Goal: Information Seeking & Learning: Learn about a topic

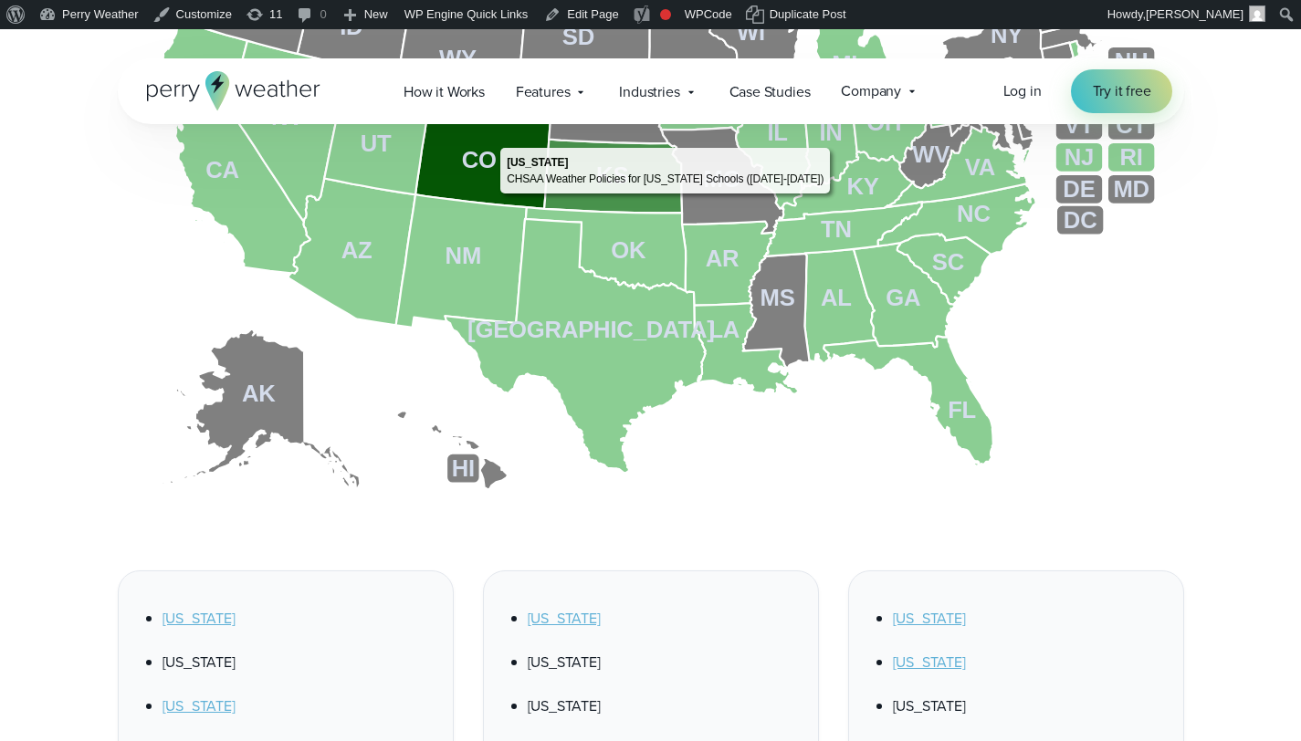
scroll to position [917, 0]
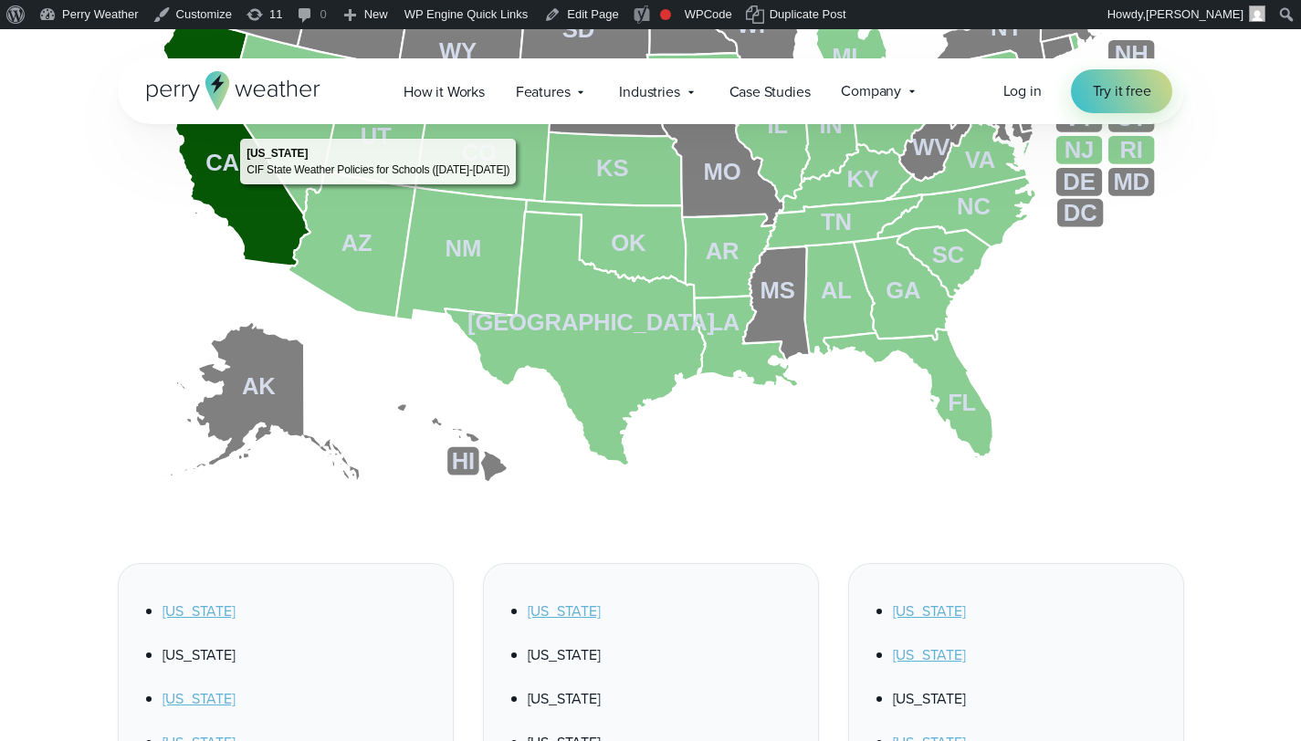
click at [233, 189] on icon at bounding box center [236, 140] width 147 height 254
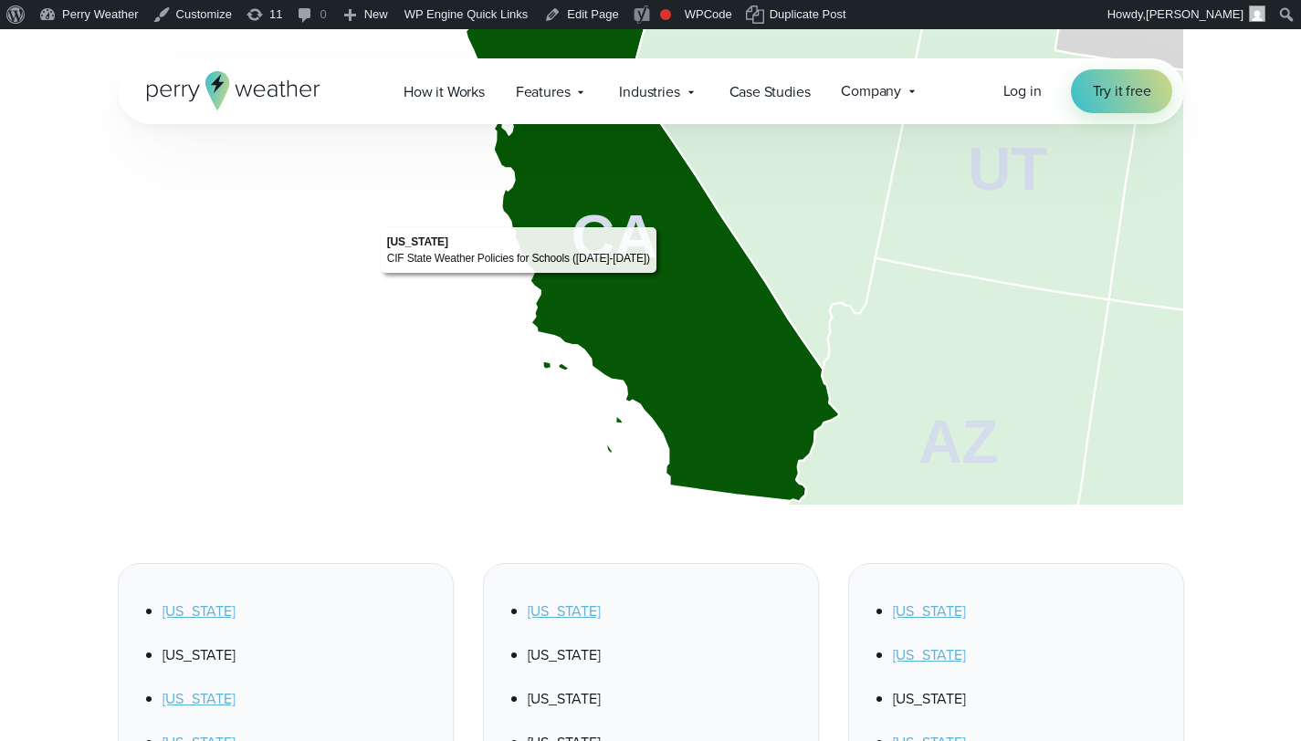
click at [661, 278] on icon at bounding box center [650, 177] width 377 height 650
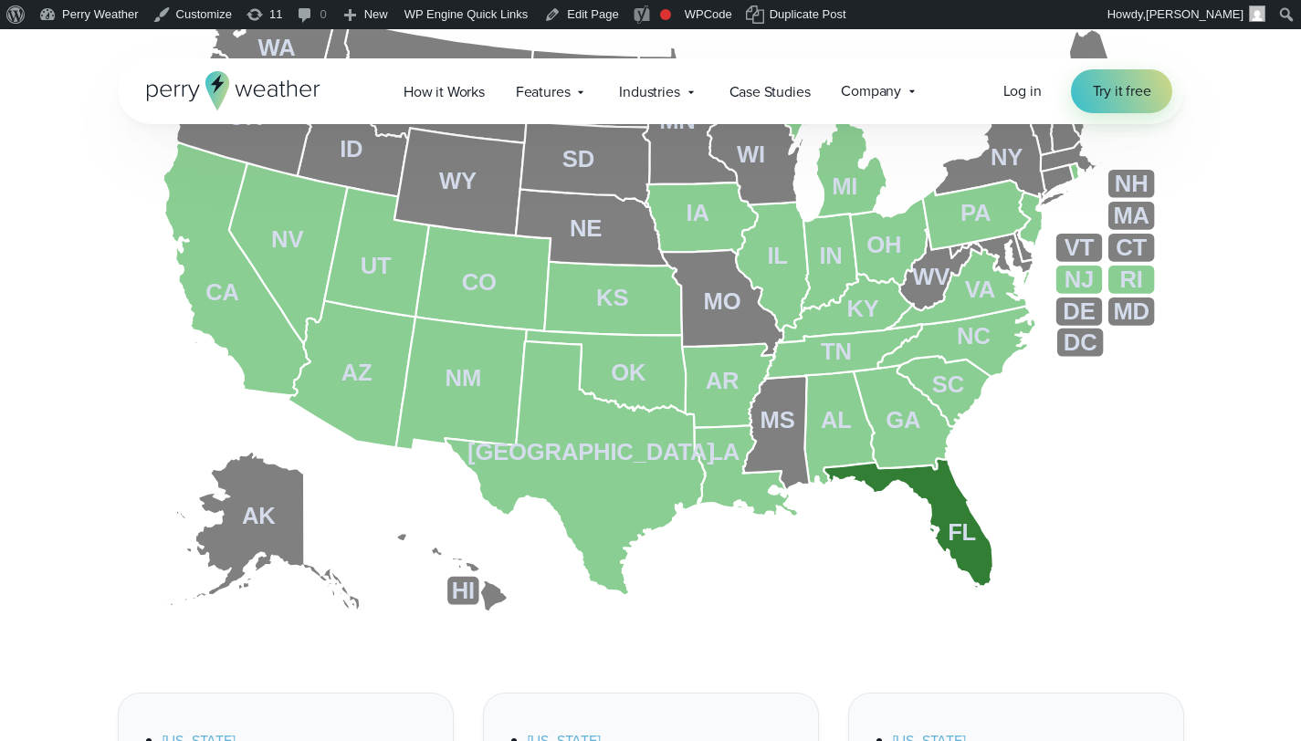
scroll to position [799, 0]
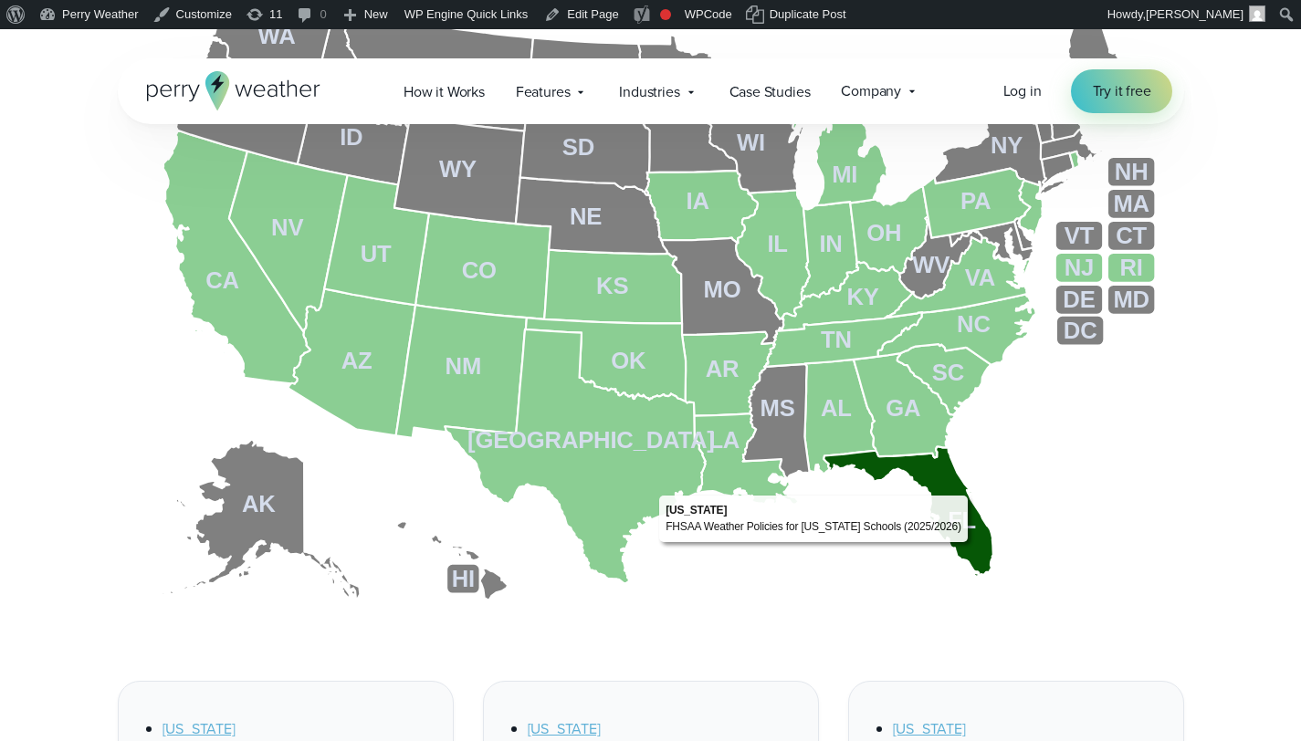
click at [972, 546] on icon at bounding box center [909, 512] width 170 height 131
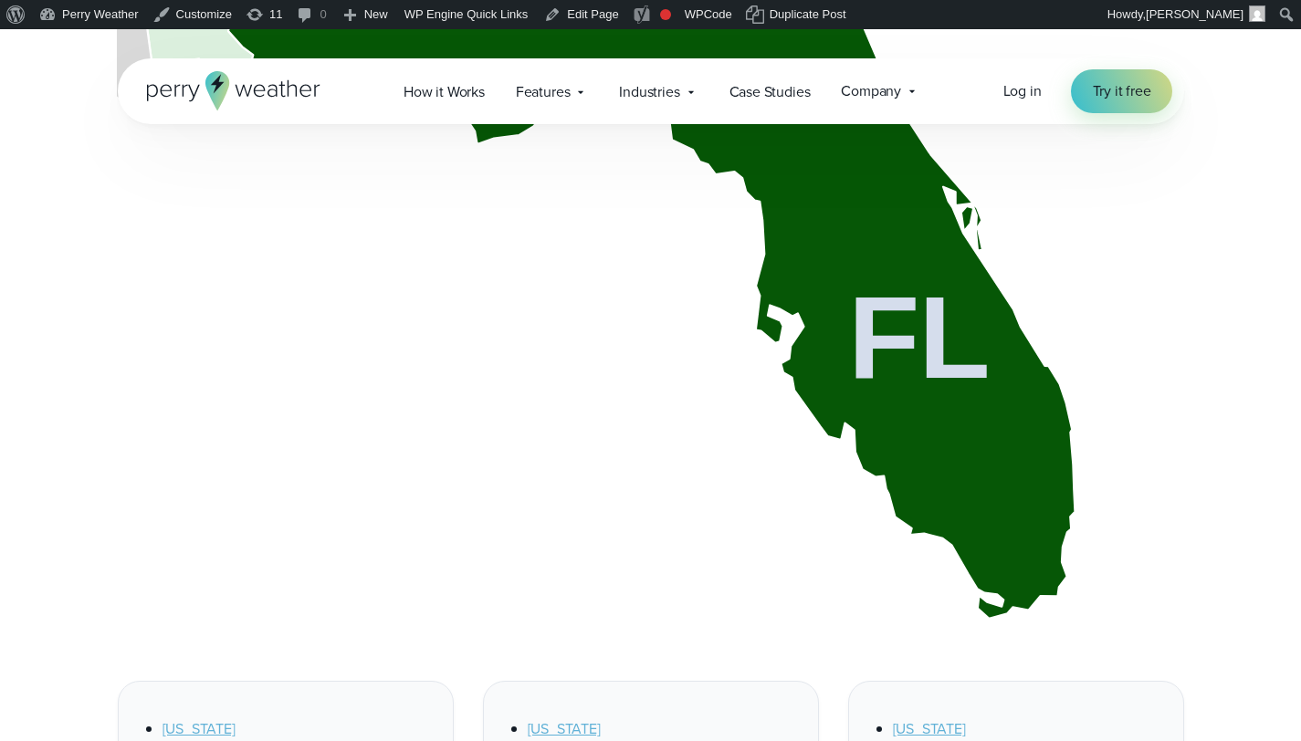
click at [962, 470] on icon at bounding box center [651, 294] width 847 height 650
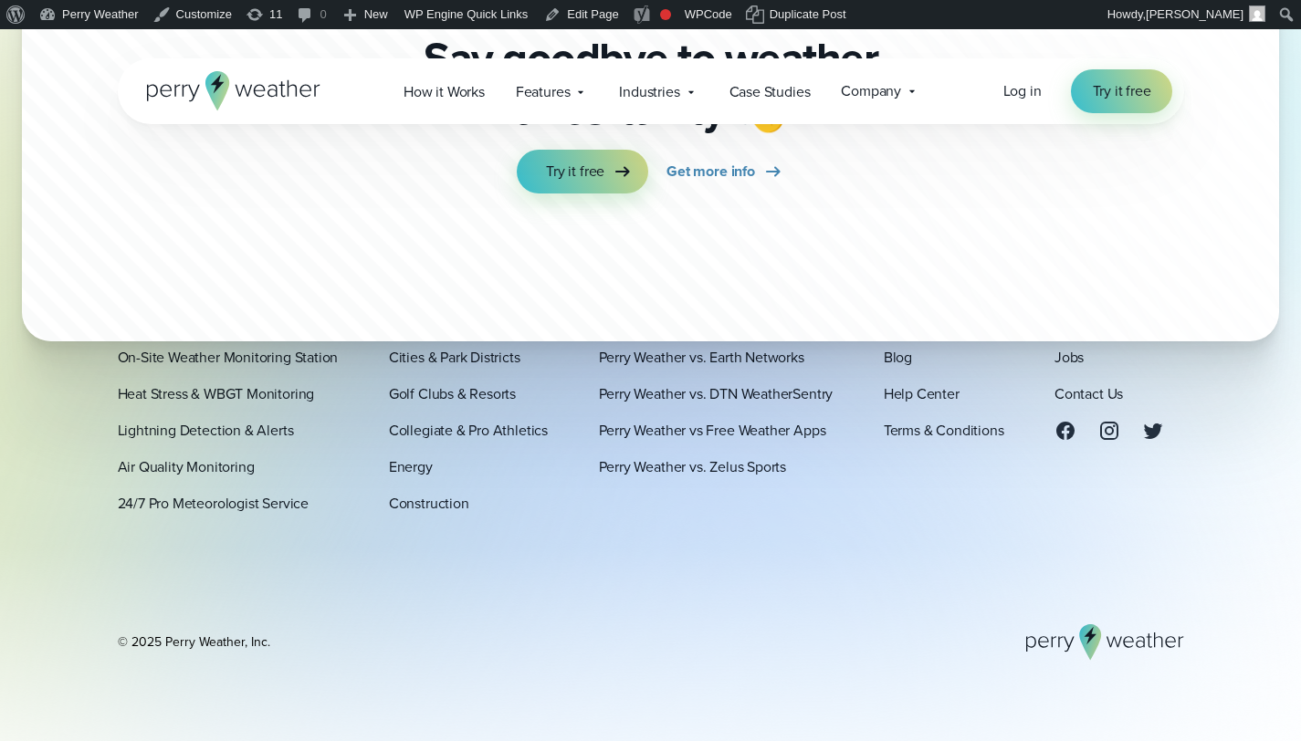
scroll to position [6150, 0]
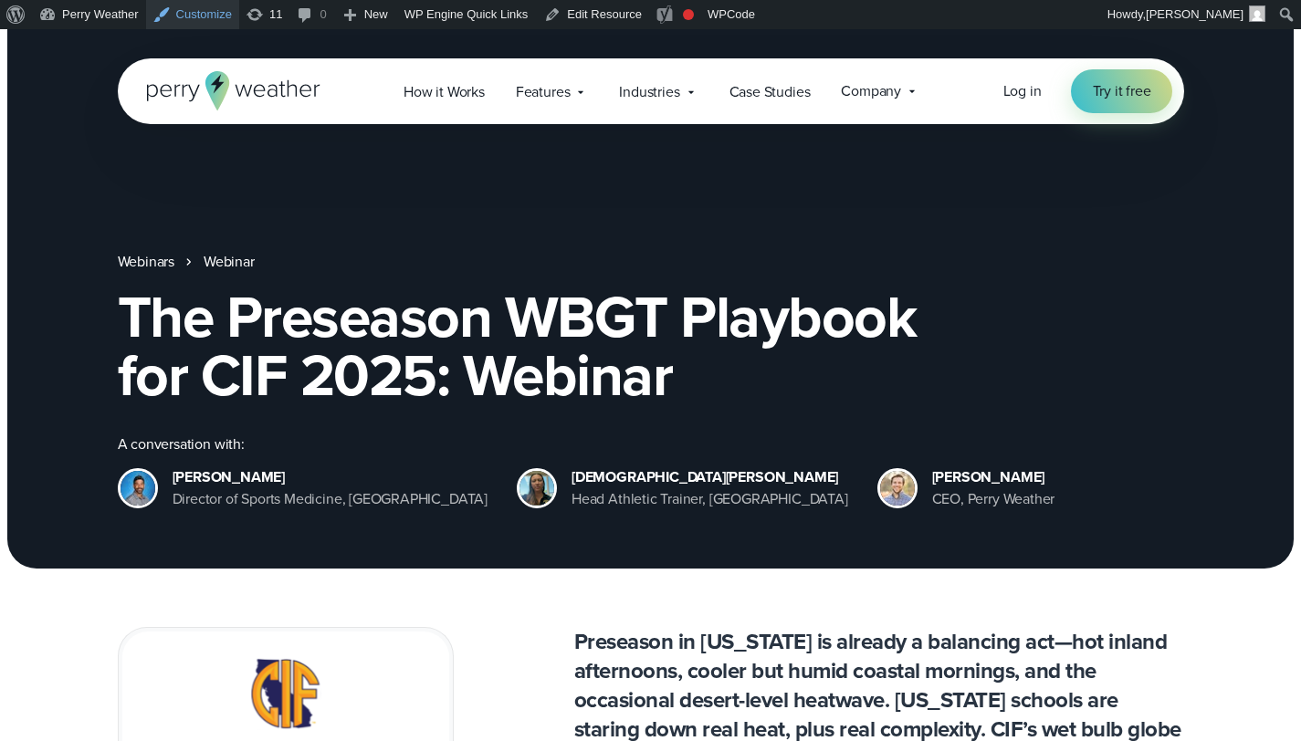
scroll to position [110, 0]
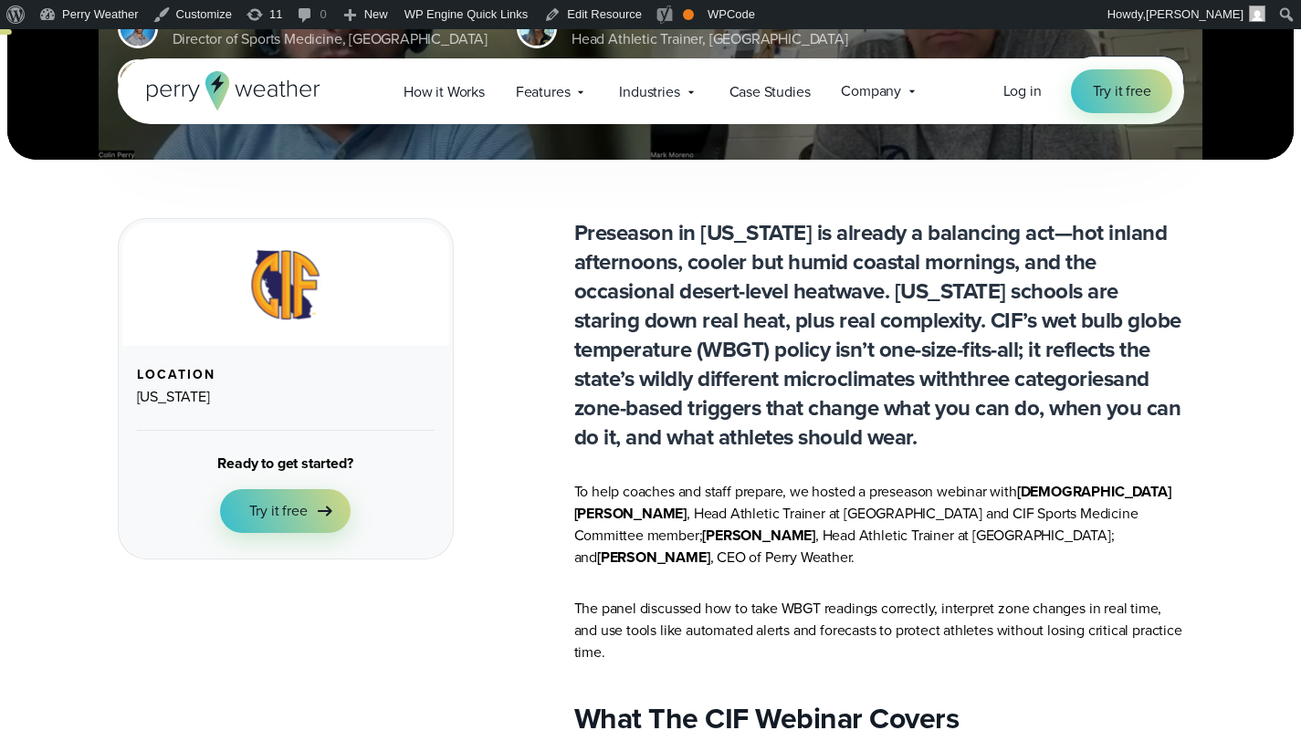
scroll to position [372, 0]
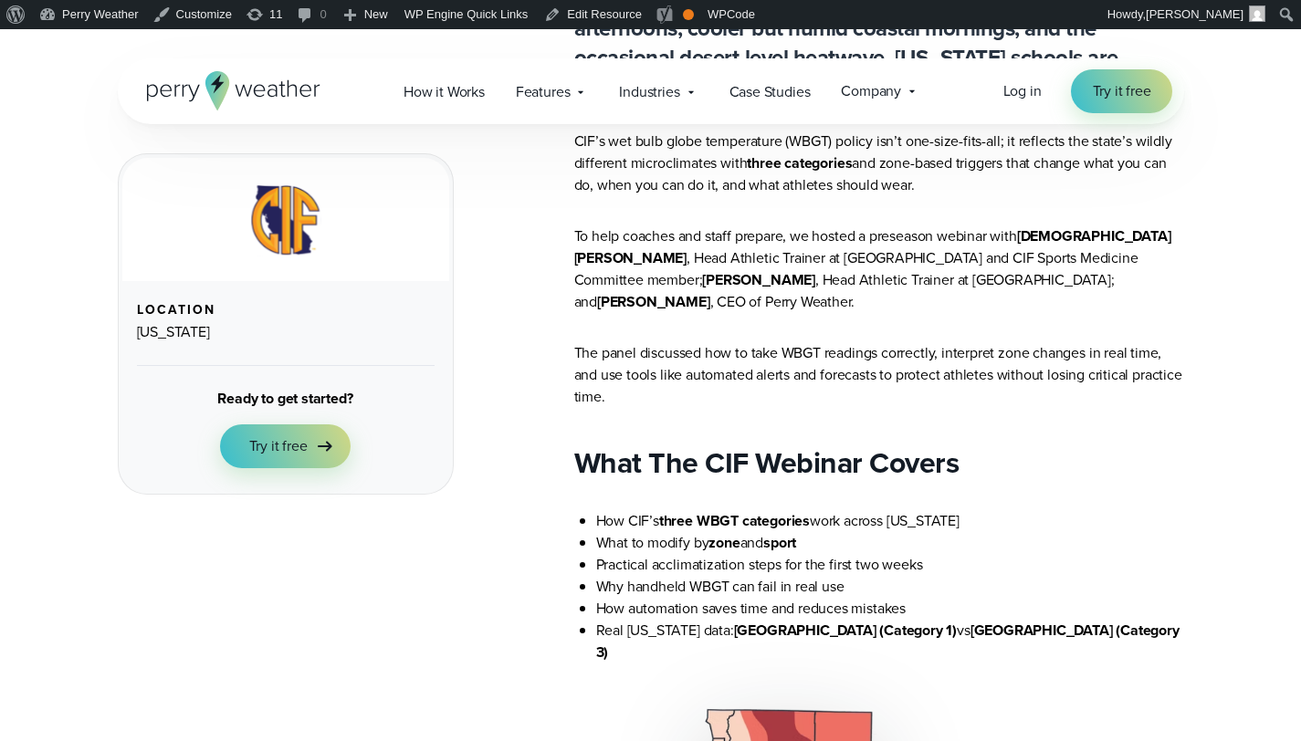
scroll to position [750, 0]
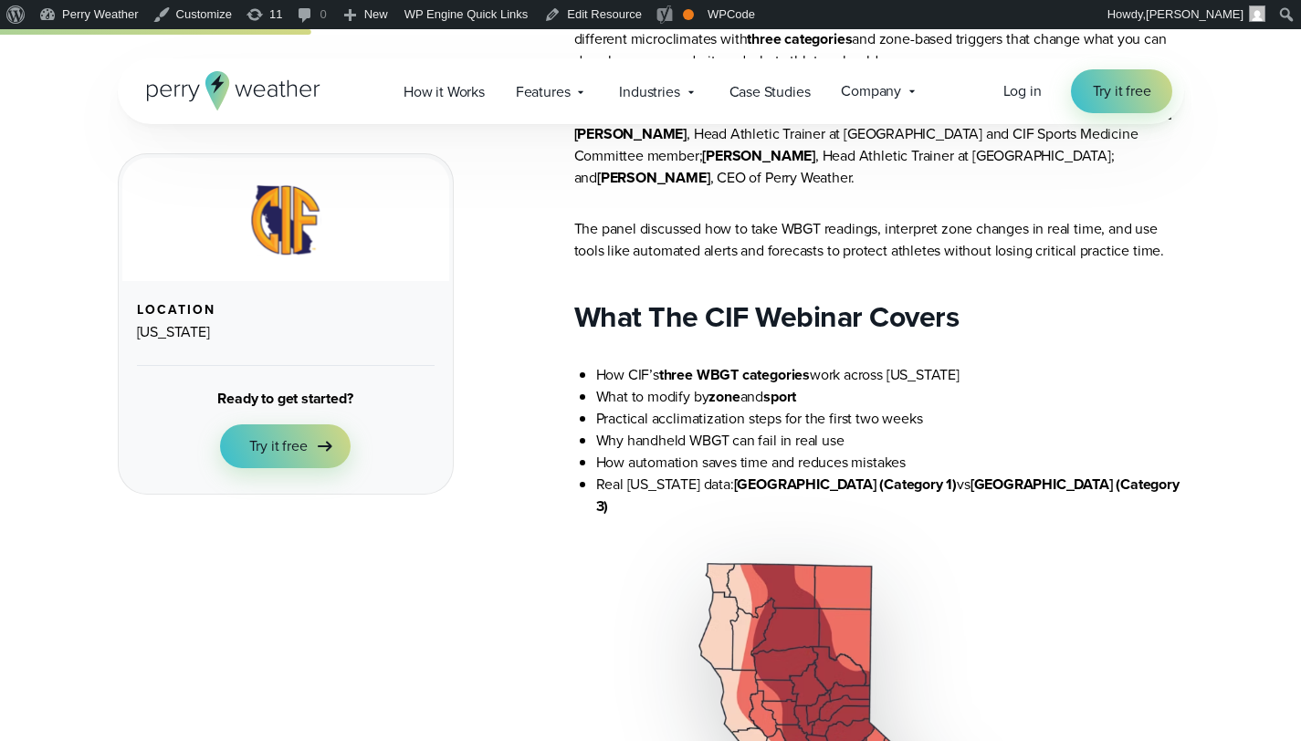
scroll to position [823, 0]
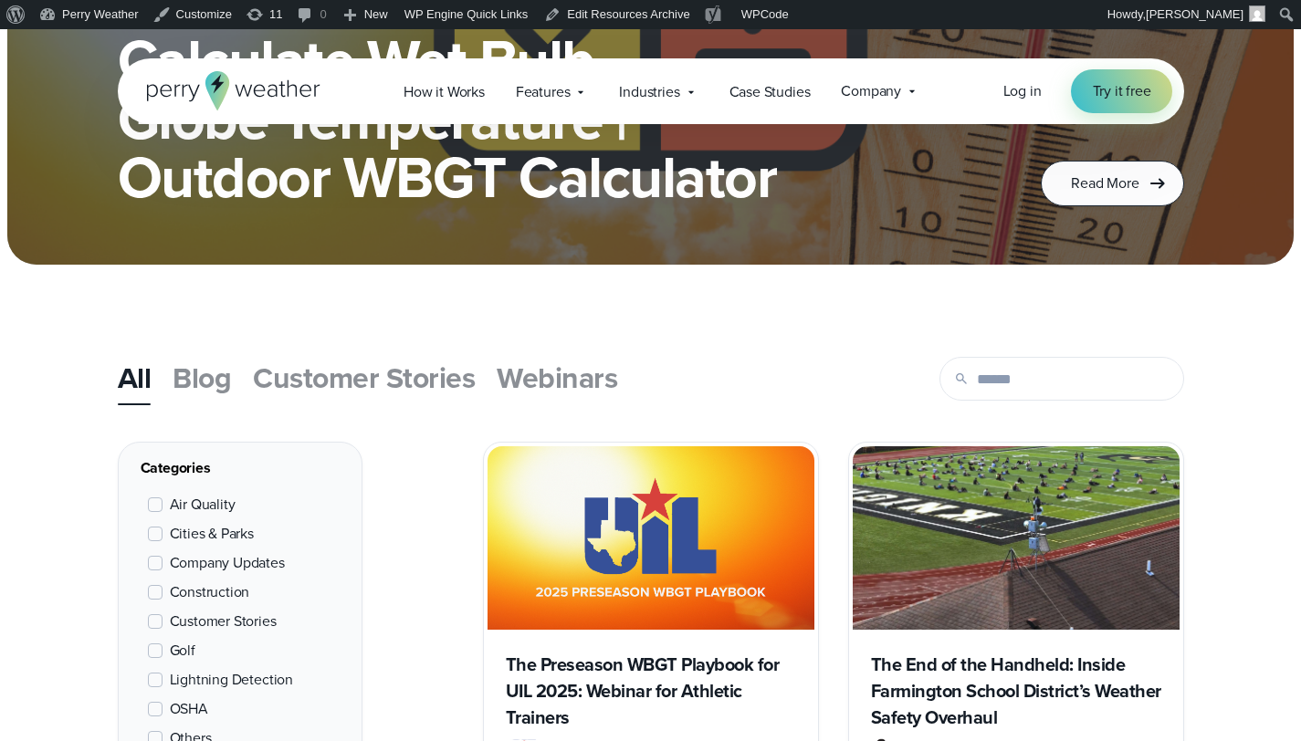
scroll to position [847, 0]
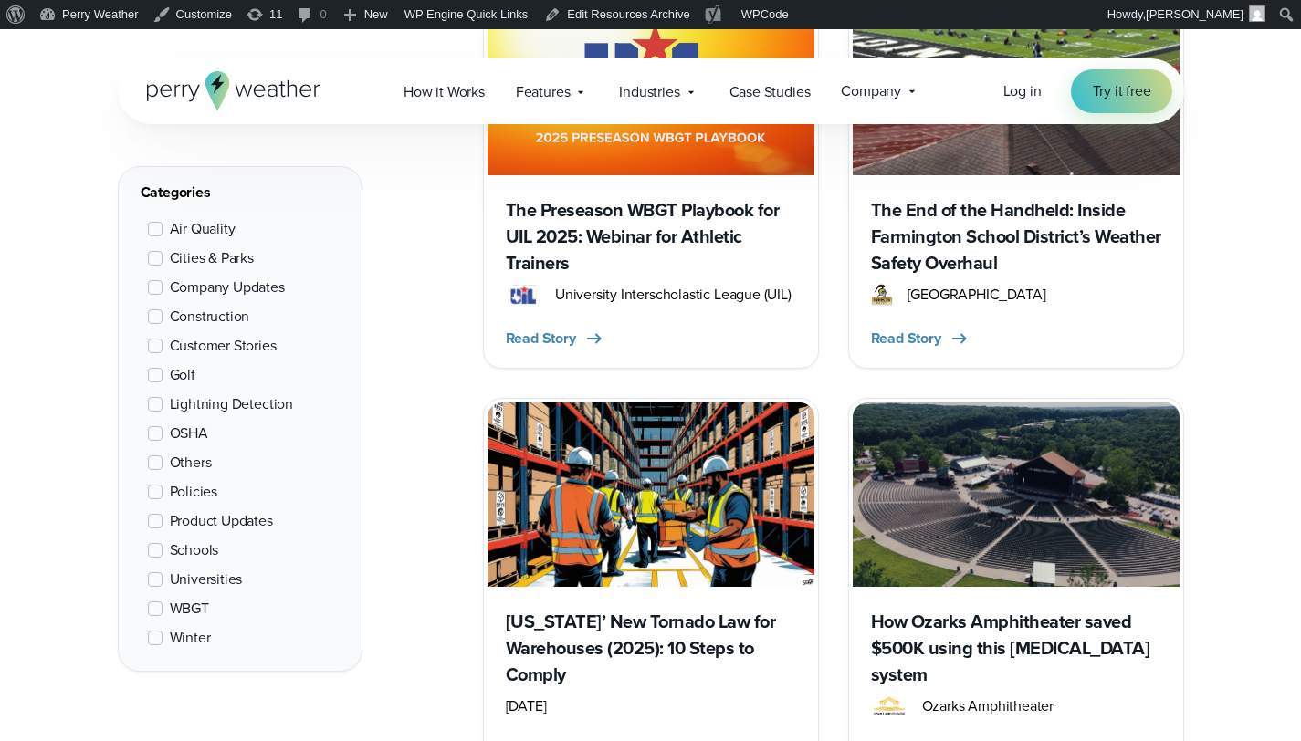
click at [676, 225] on h3 "The Preseason WBGT Playbook for UIL 2025: Webinar for Athletic Trainers" at bounding box center [651, 236] width 290 height 79
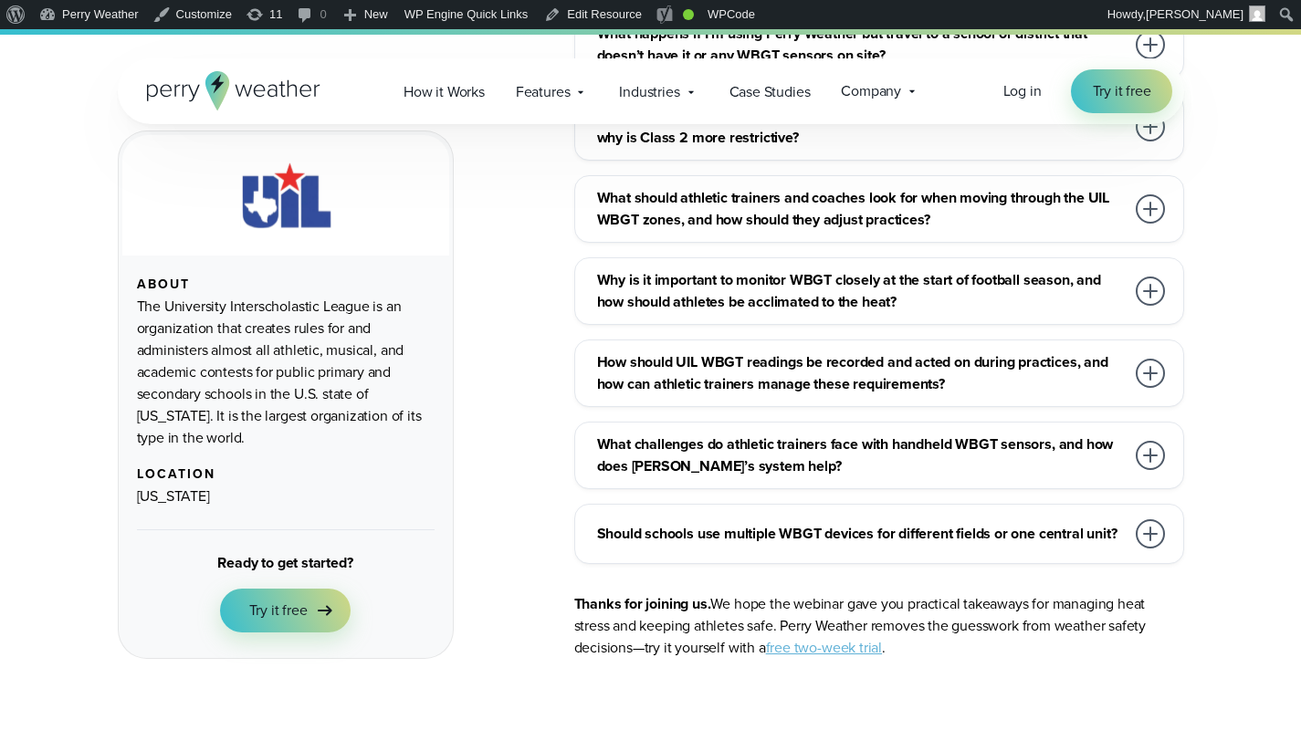
scroll to position [6356, 0]
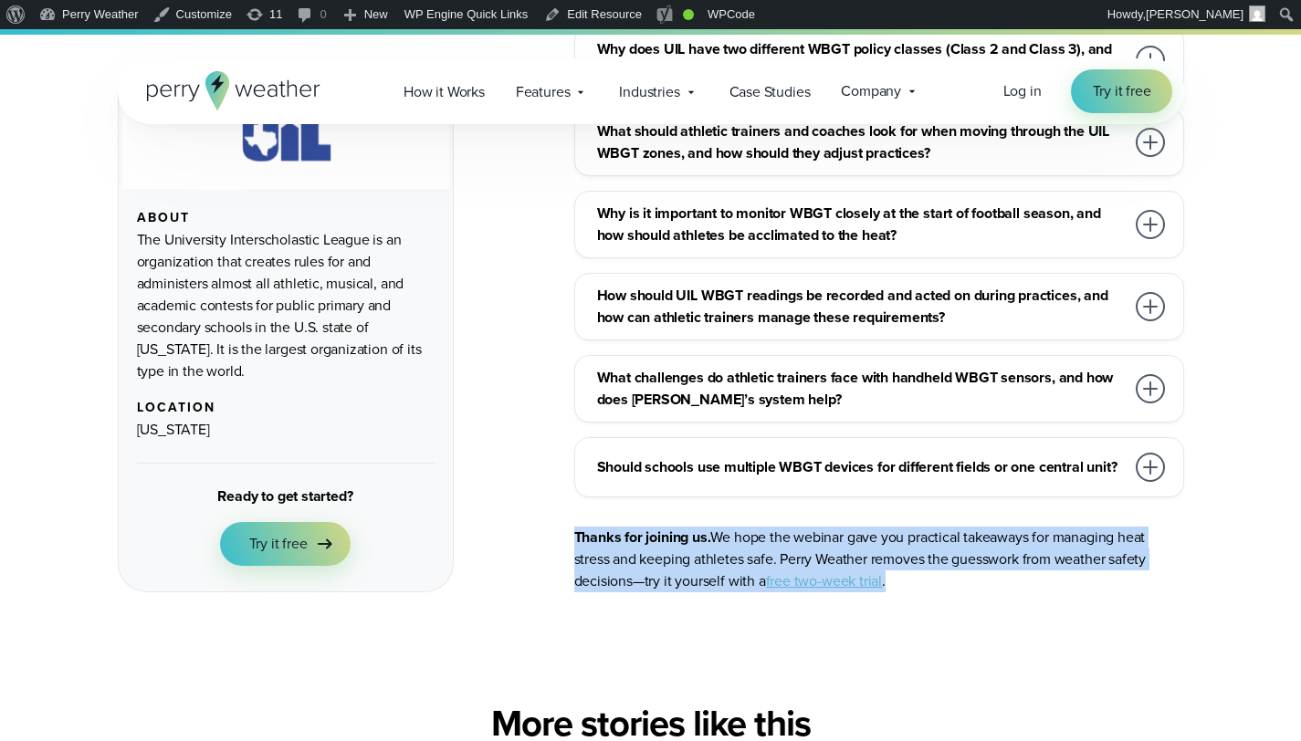
drag, startPoint x: 918, startPoint y: 522, endPoint x: 542, endPoint y: 469, distance: 379.0
copy p "Thanks for joining us. We hope the webinar gave you practical takeaways for man…"
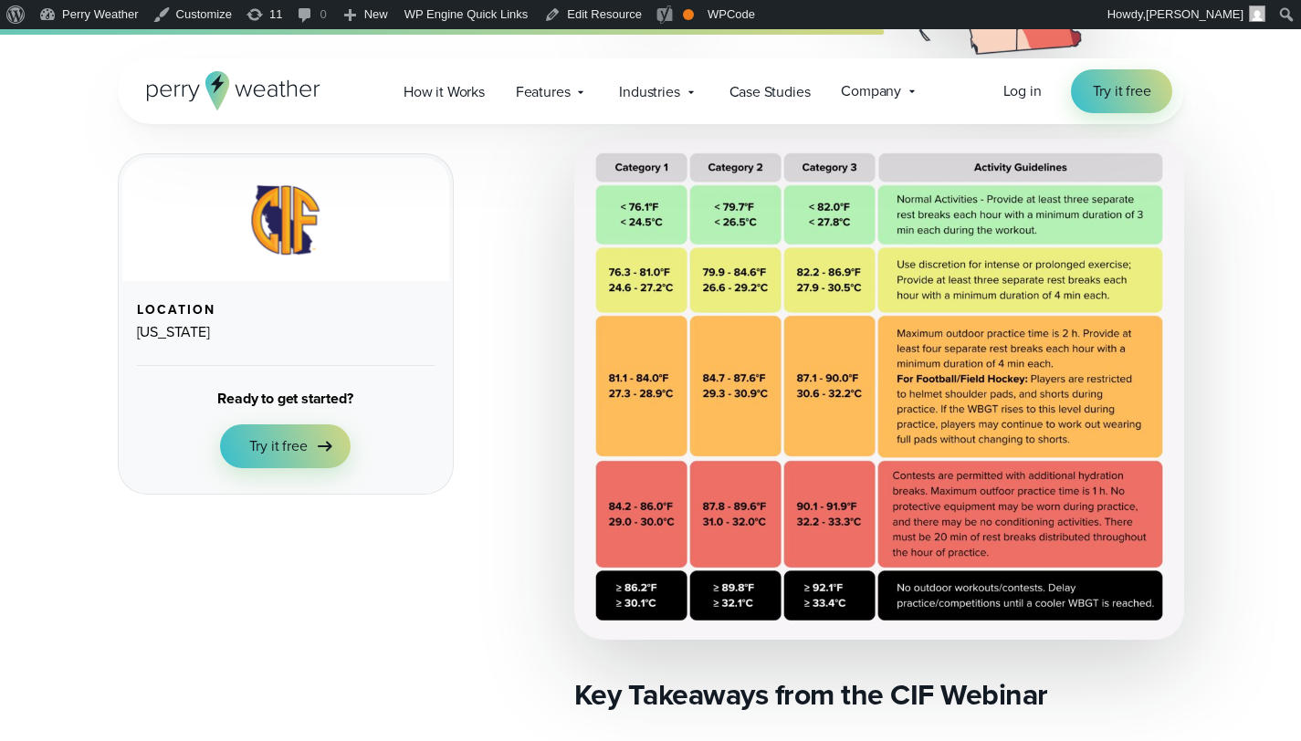
scroll to position [2188, 0]
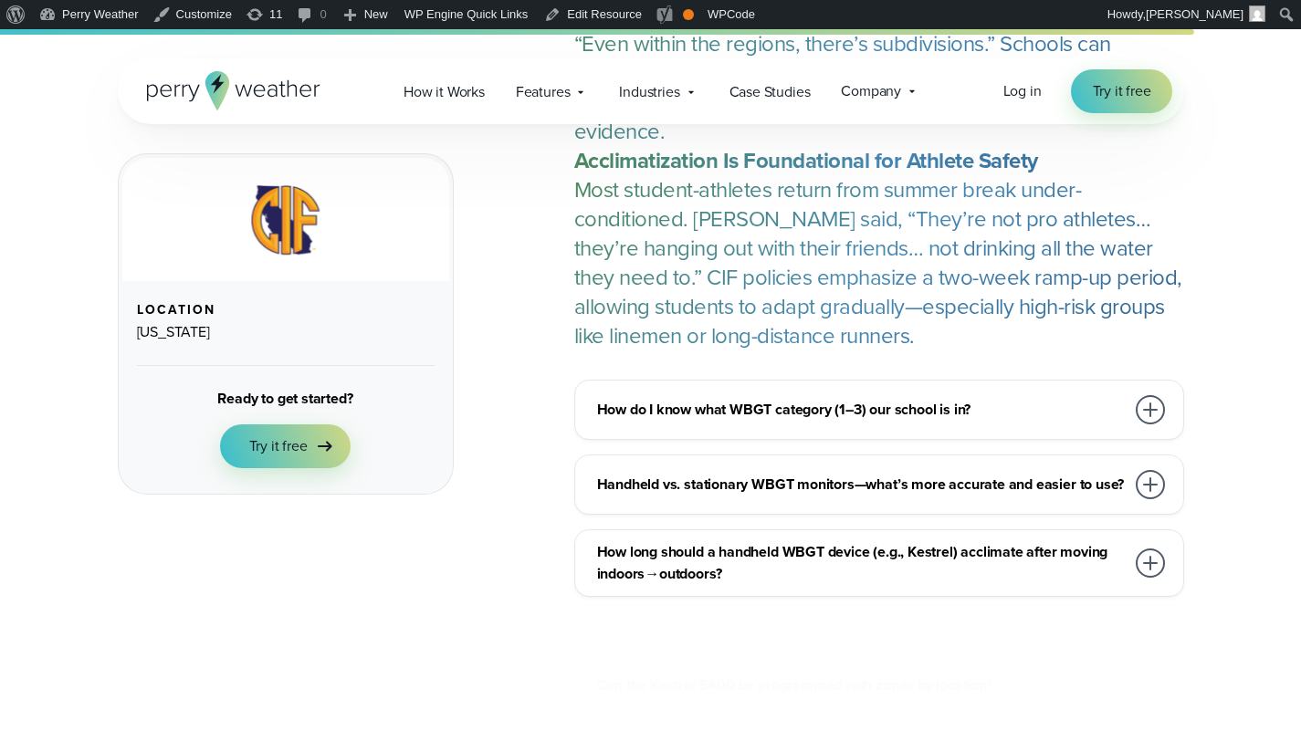
scroll to position [3203, 0]
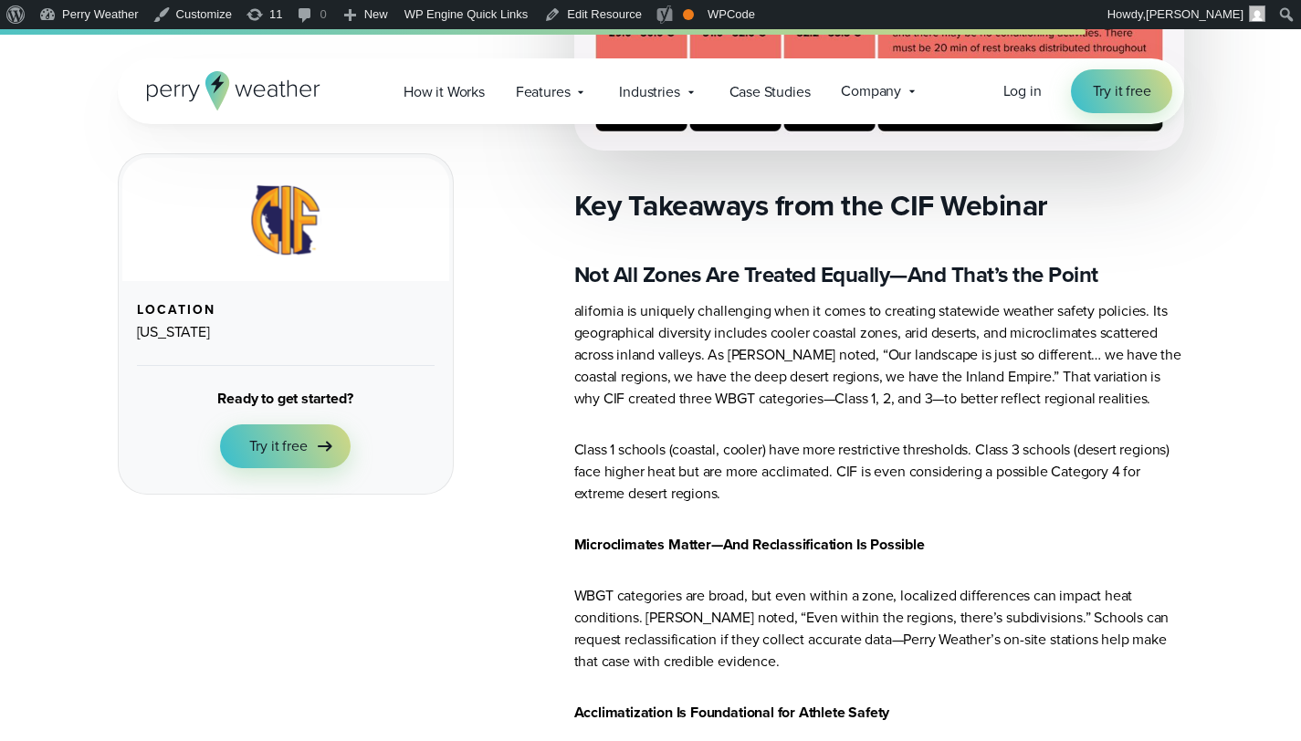
scroll to position [2274, 0]
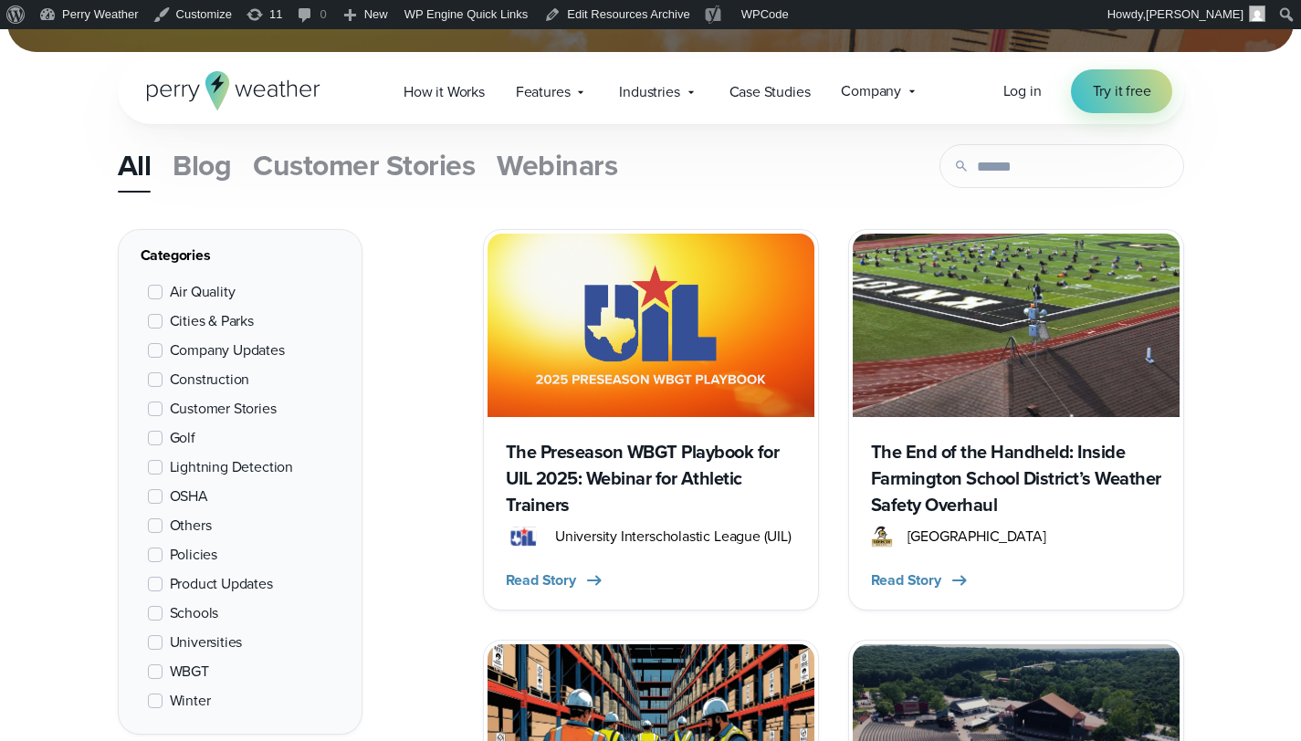
scroll to position [677, 0]
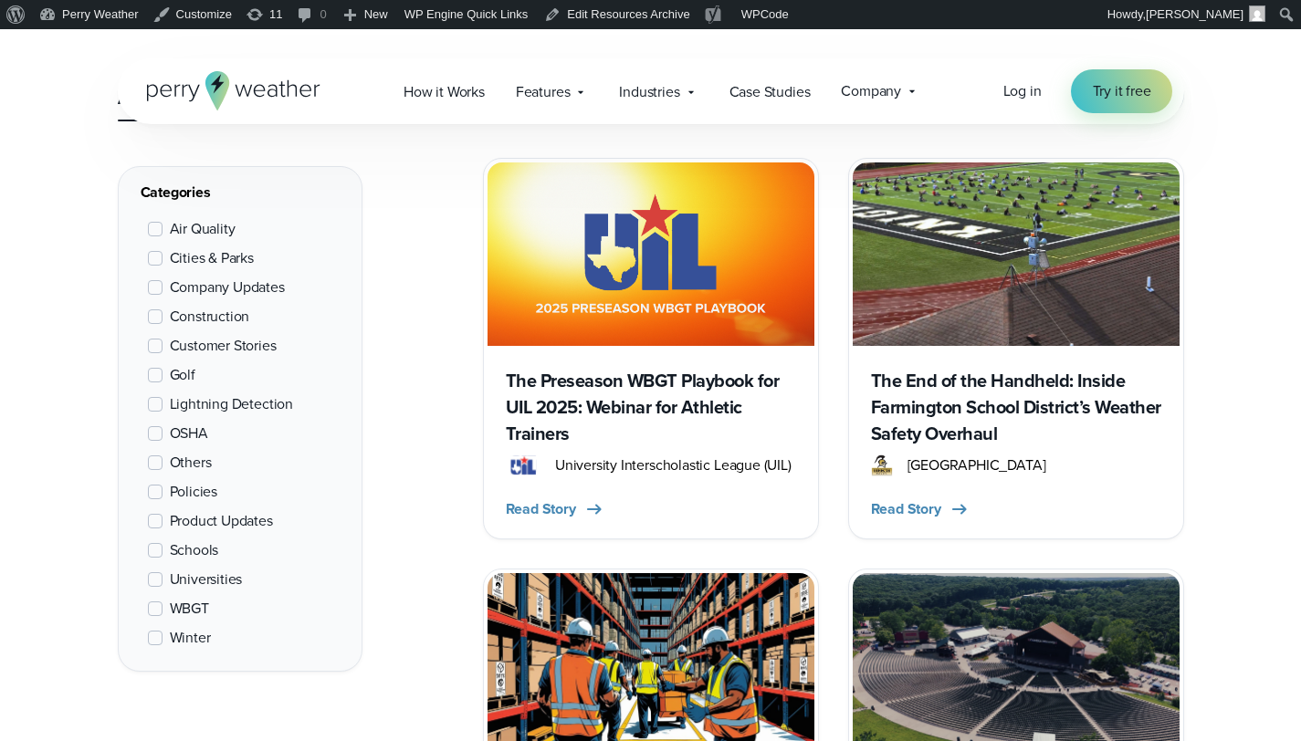
click at [646, 347] on div "The Preseason WBGT Playbook for UIL 2025: Webinar for Athletic Trainers Univers…" at bounding box center [651, 440] width 327 height 189
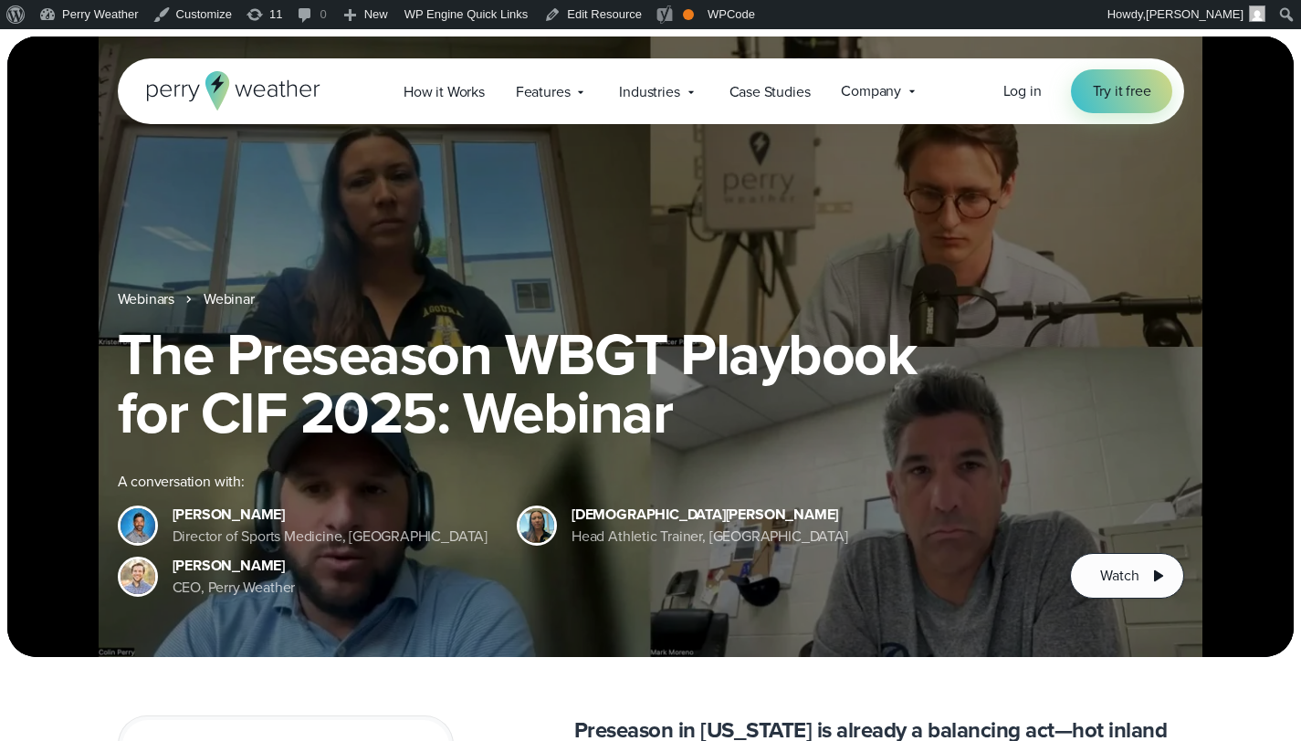
scroll to position [9, 0]
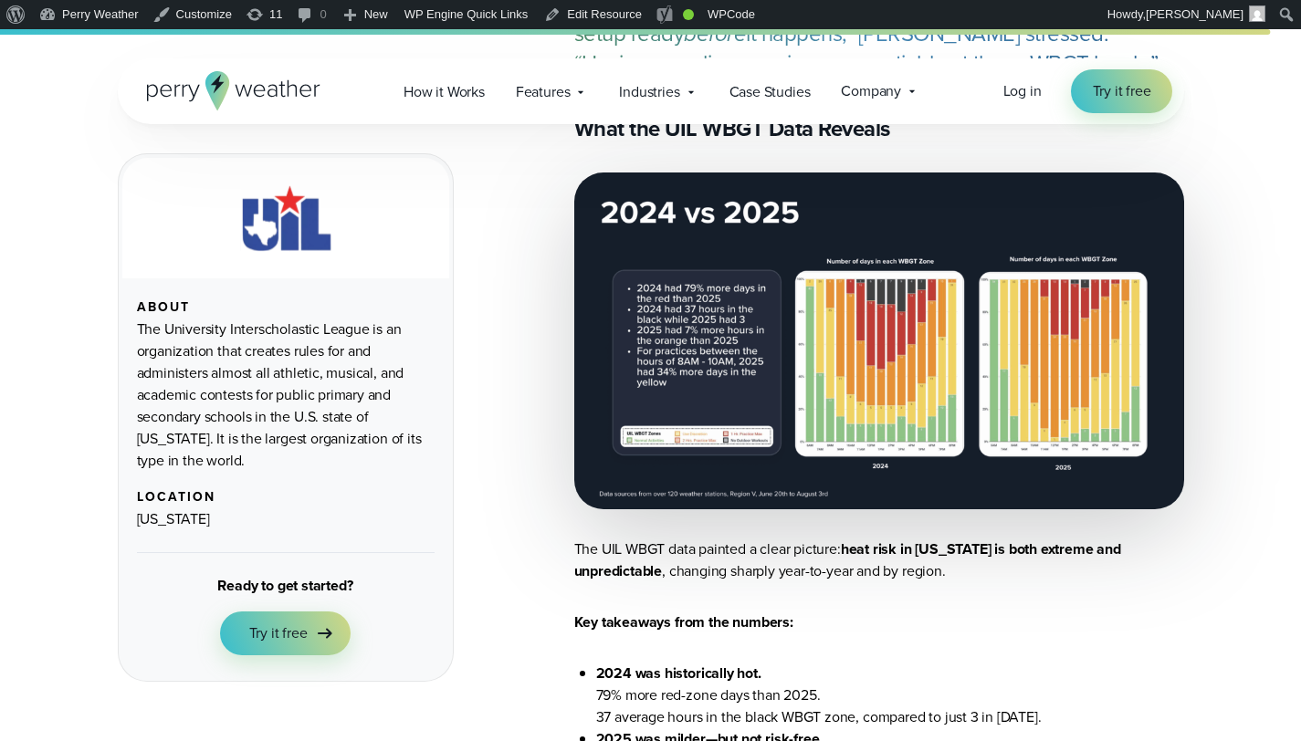
scroll to position [4844, 0]
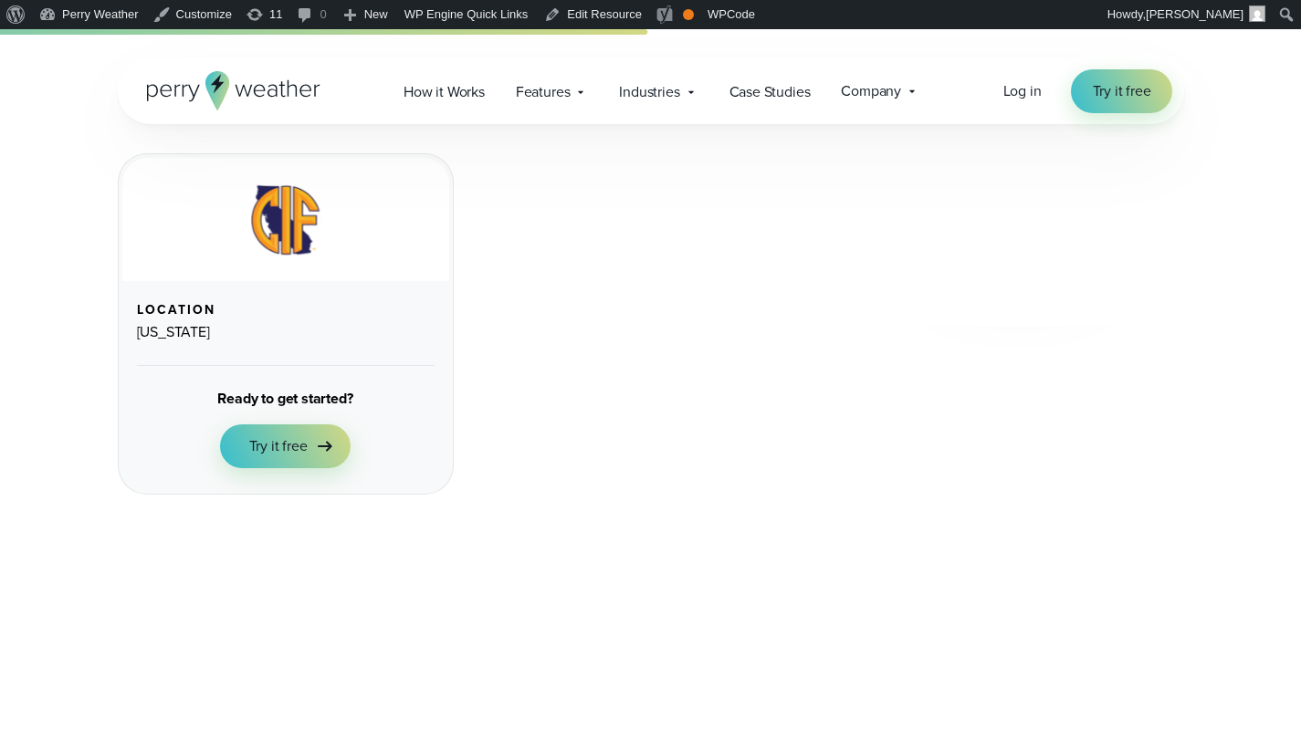
scroll to position [1862, 0]
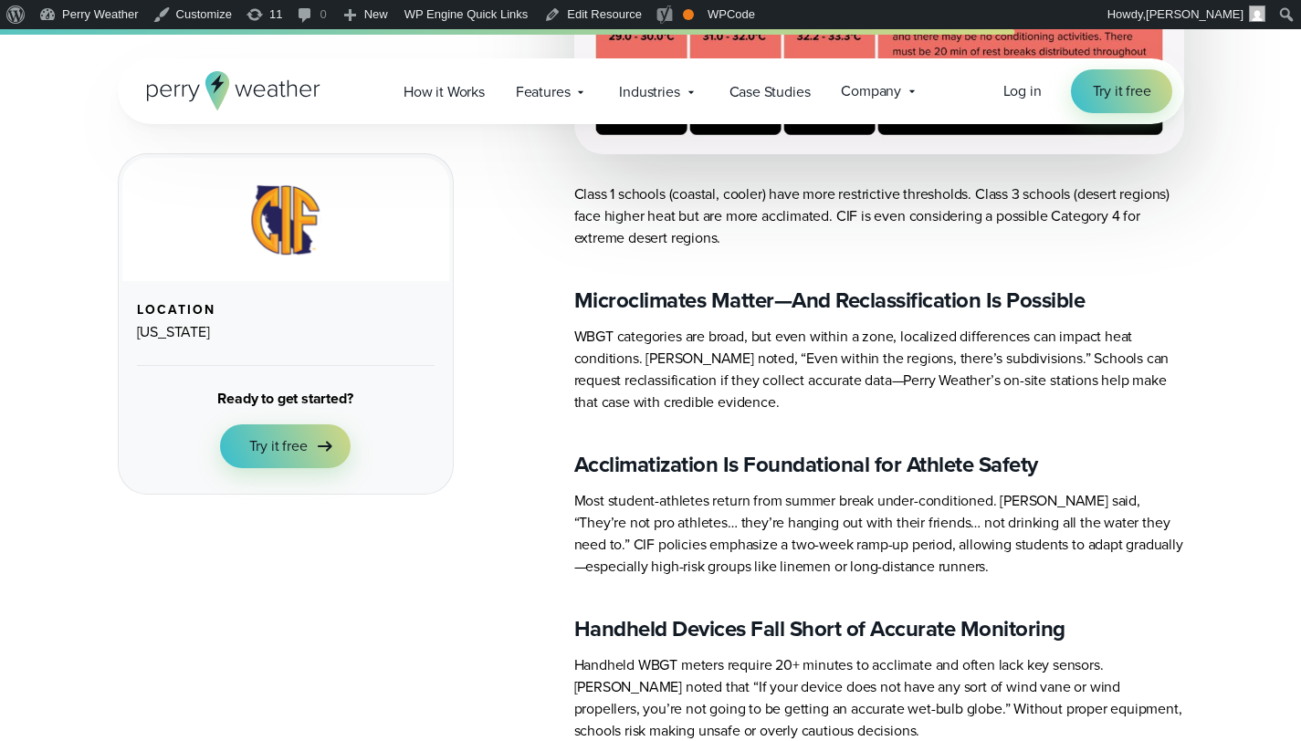
scroll to position [2633, 0]
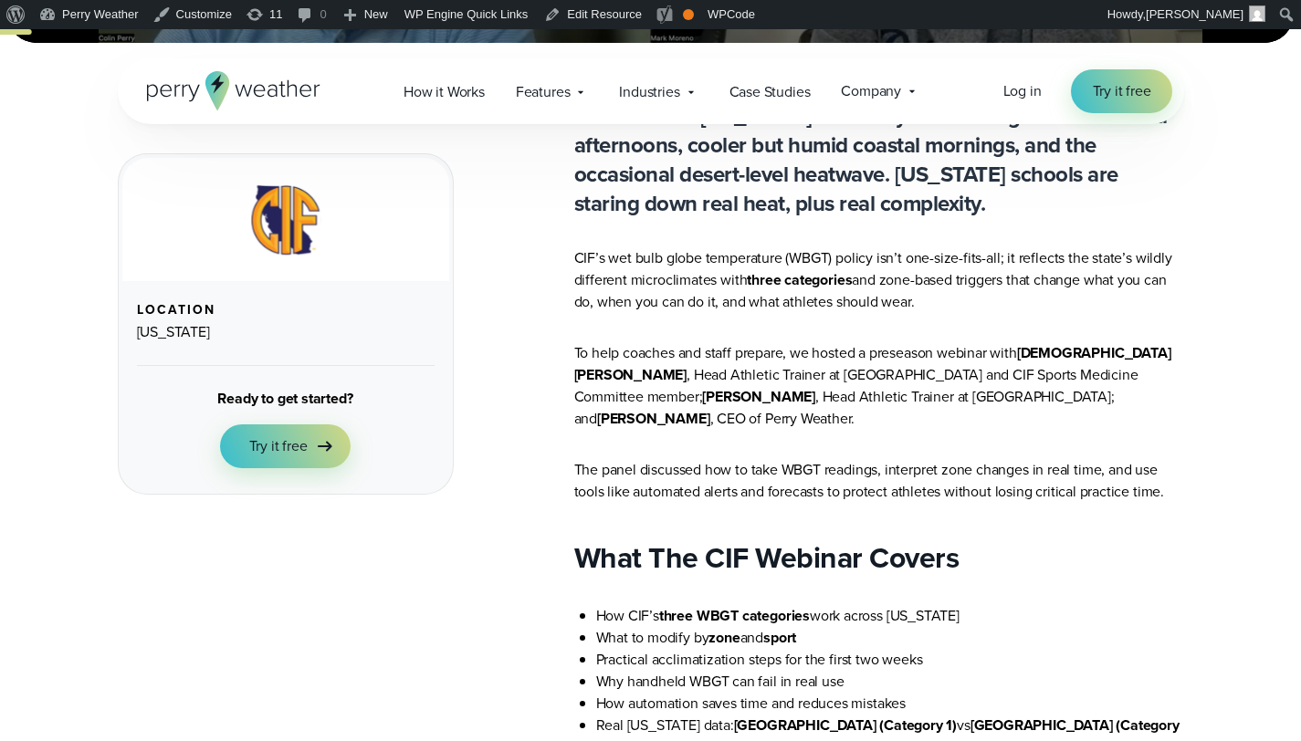
scroll to position [661, 0]
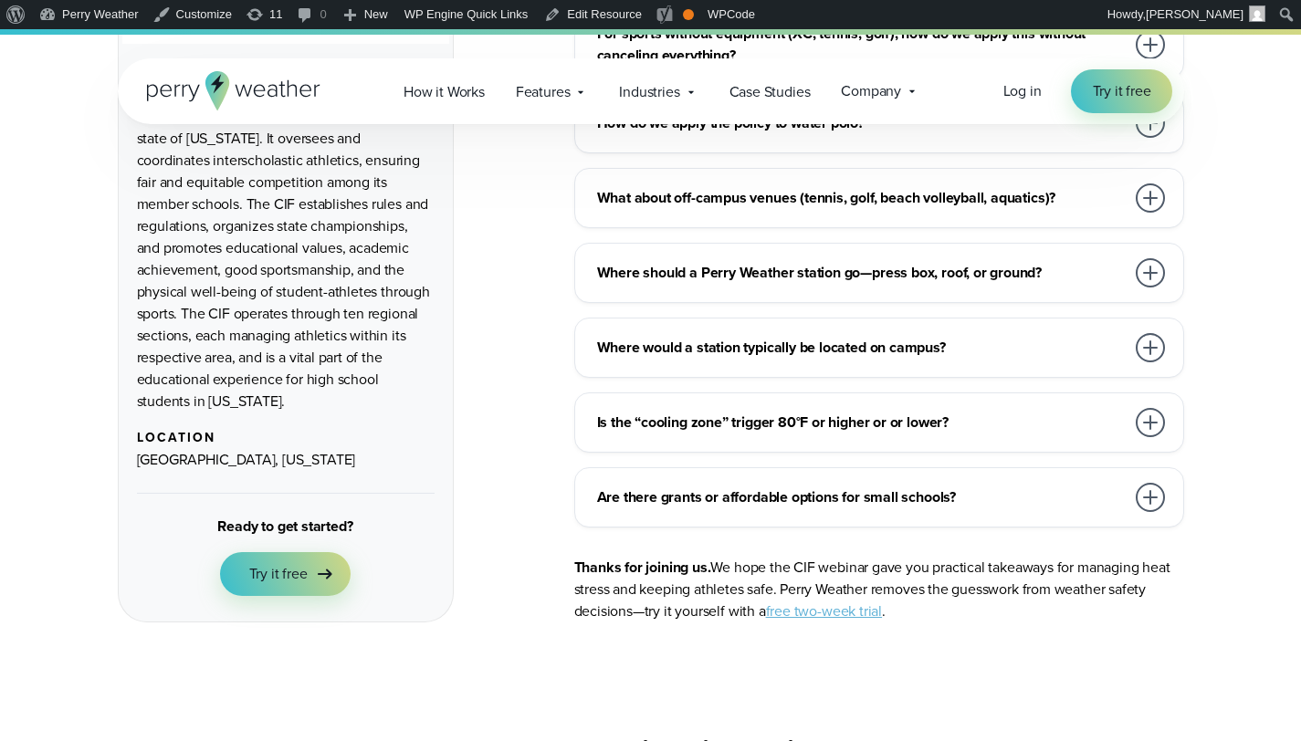
scroll to position [5577, 0]
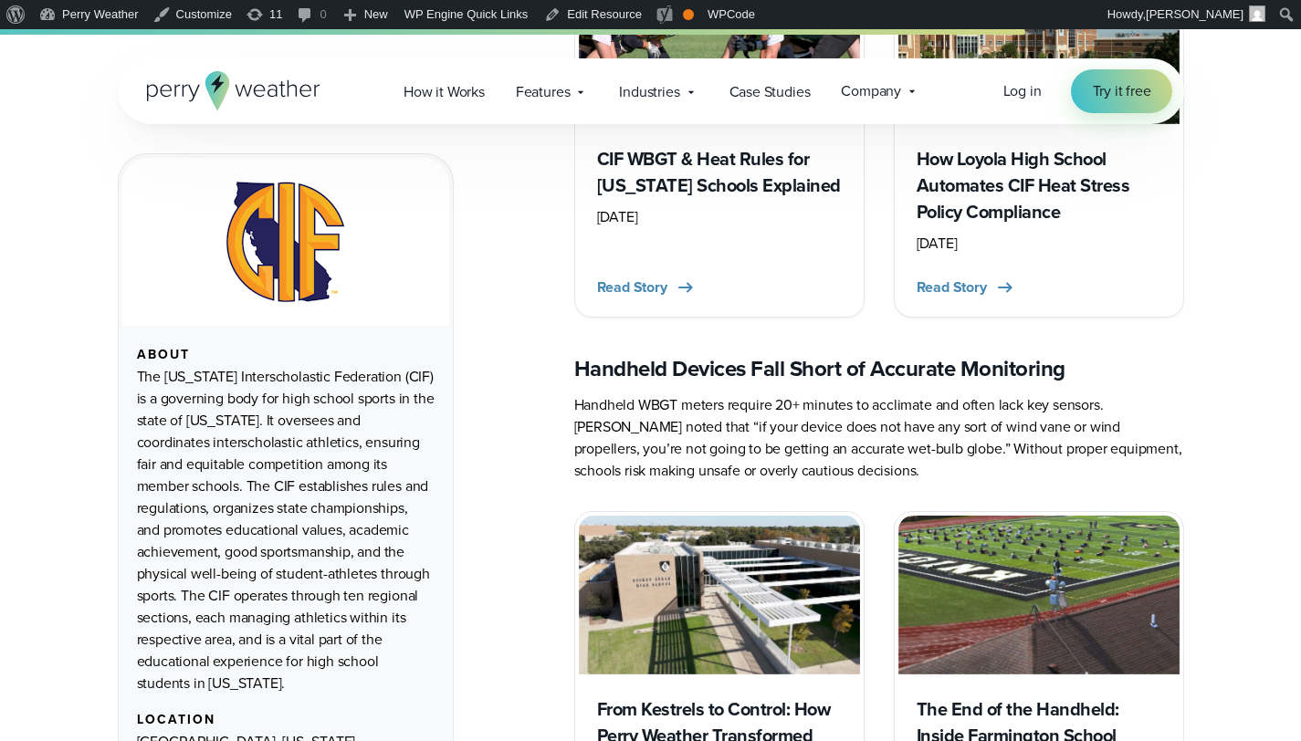
scroll to position [3296, 0]
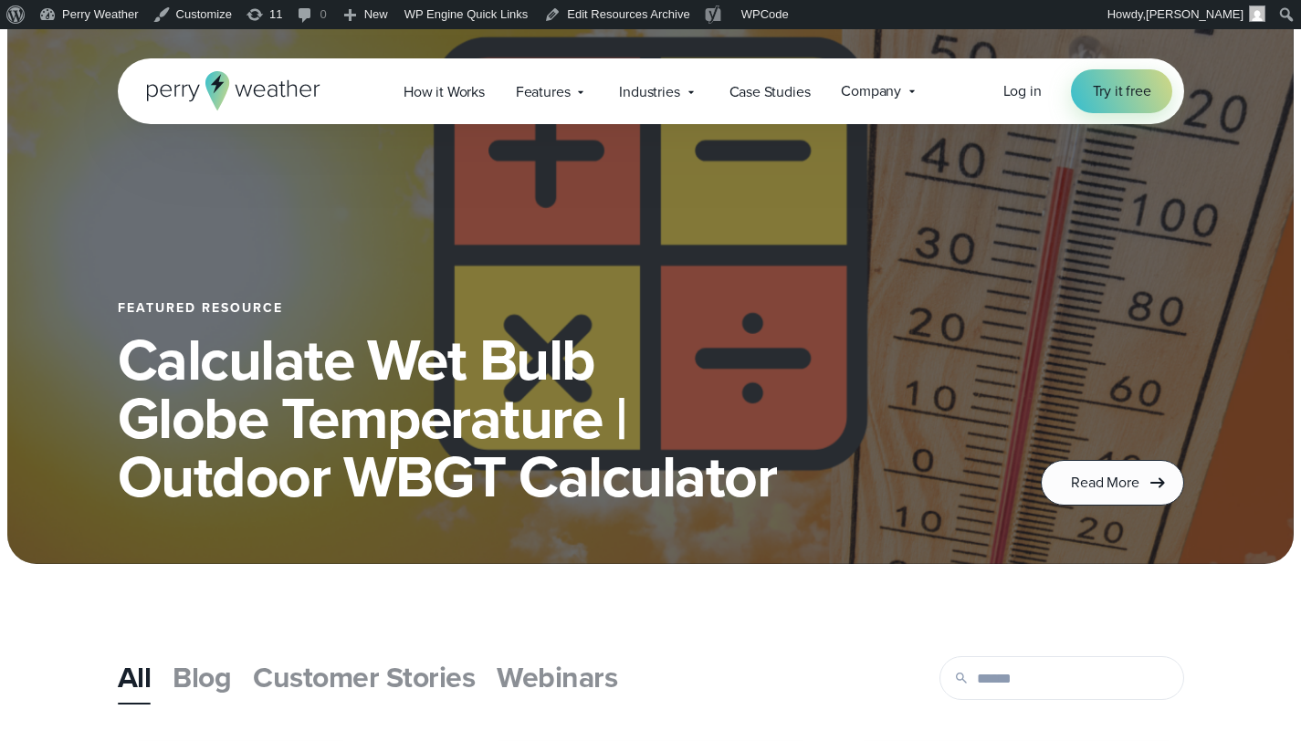
scroll to position [754, 0]
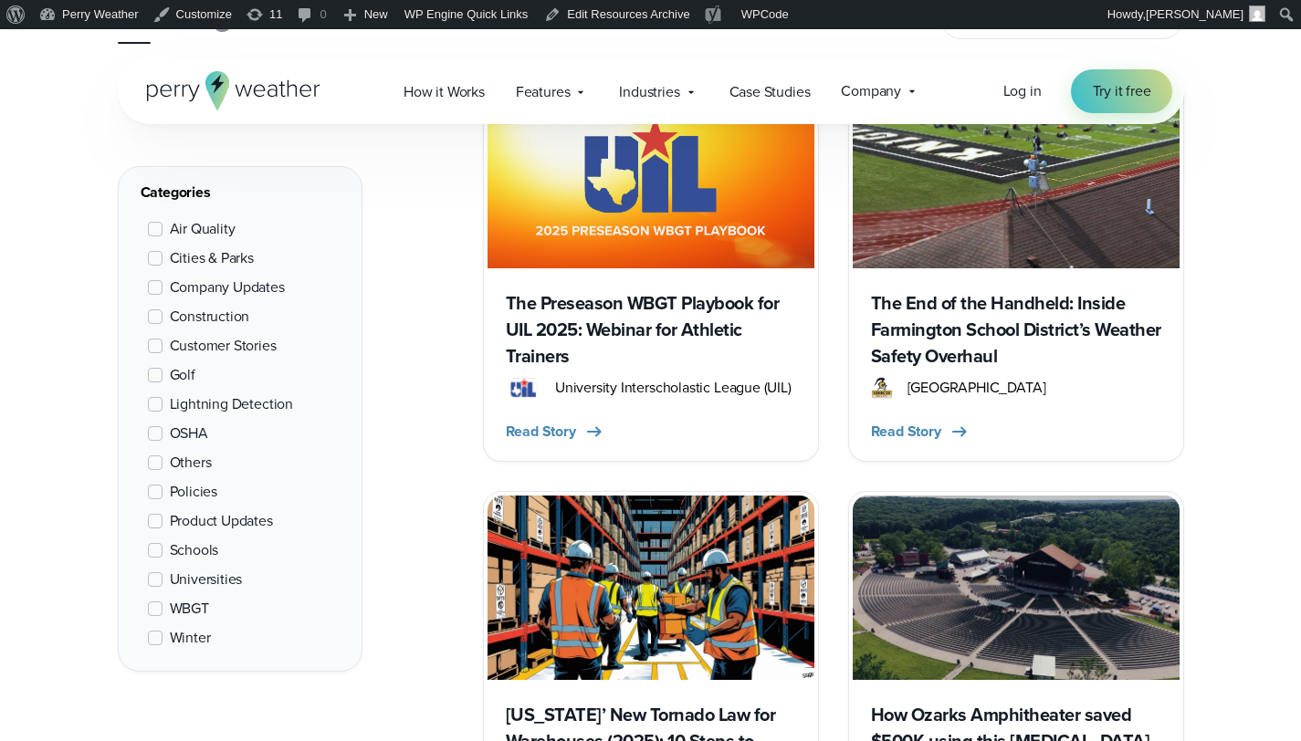
click at [682, 310] on h3 "The Preseason WBGT Playbook for UIL 2025: Webinar for Athletic Trainers" at bounding box center [651, 329] width 290 height 79
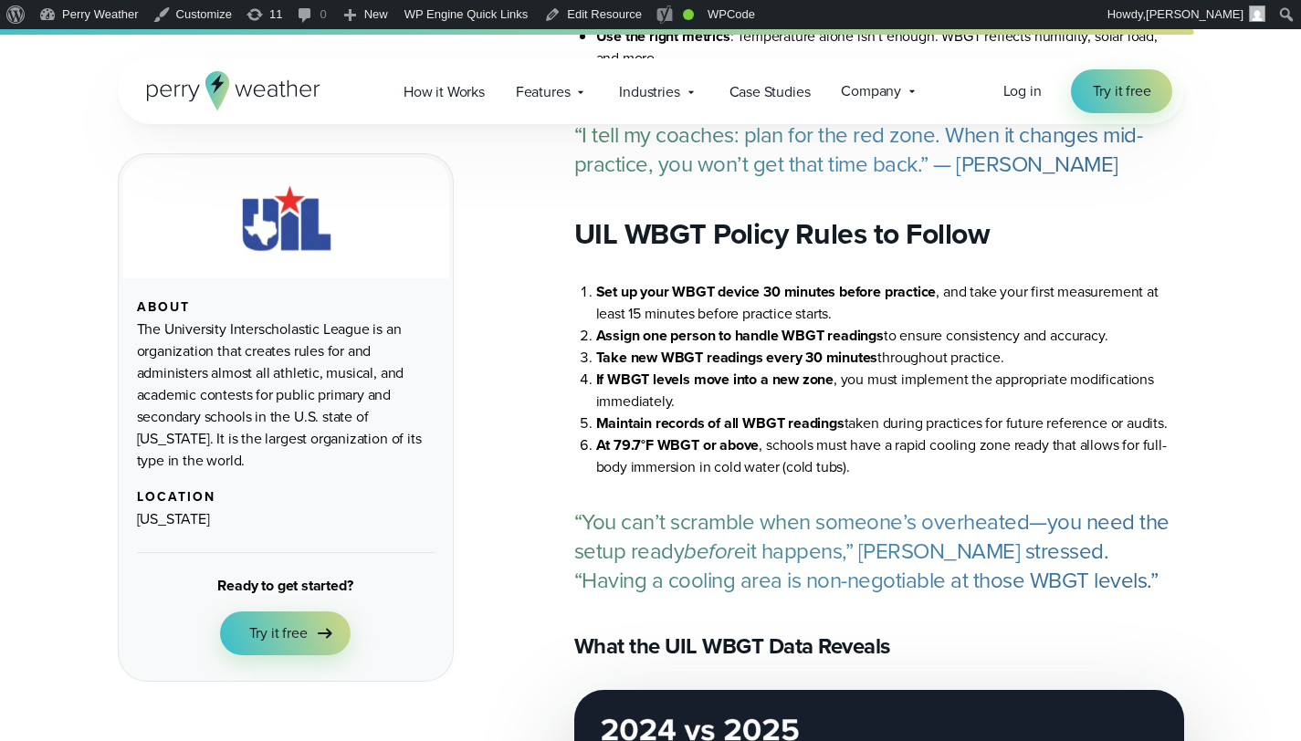
scroll to position [4609, 0]
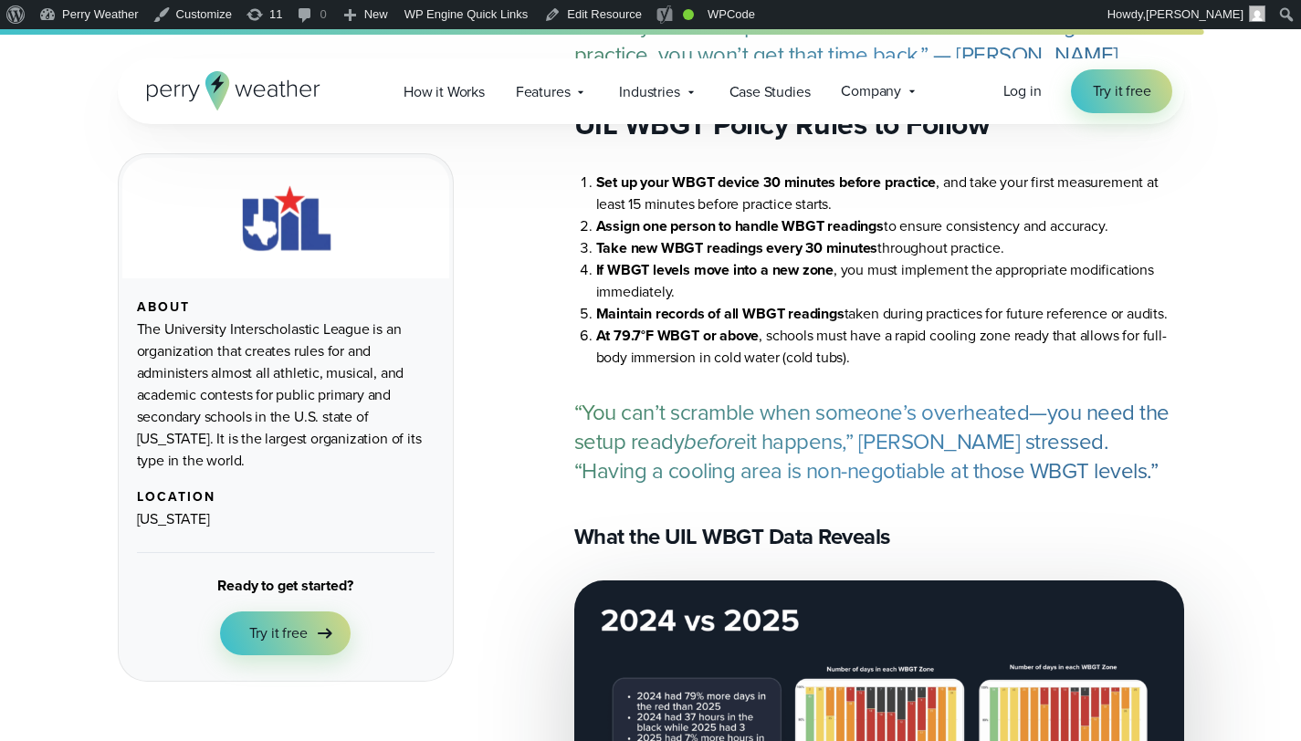
click at [704, 522] on h3 "What the UIL WBGT Data Reveals" at bounding box center [879, 536] width 610 height 29
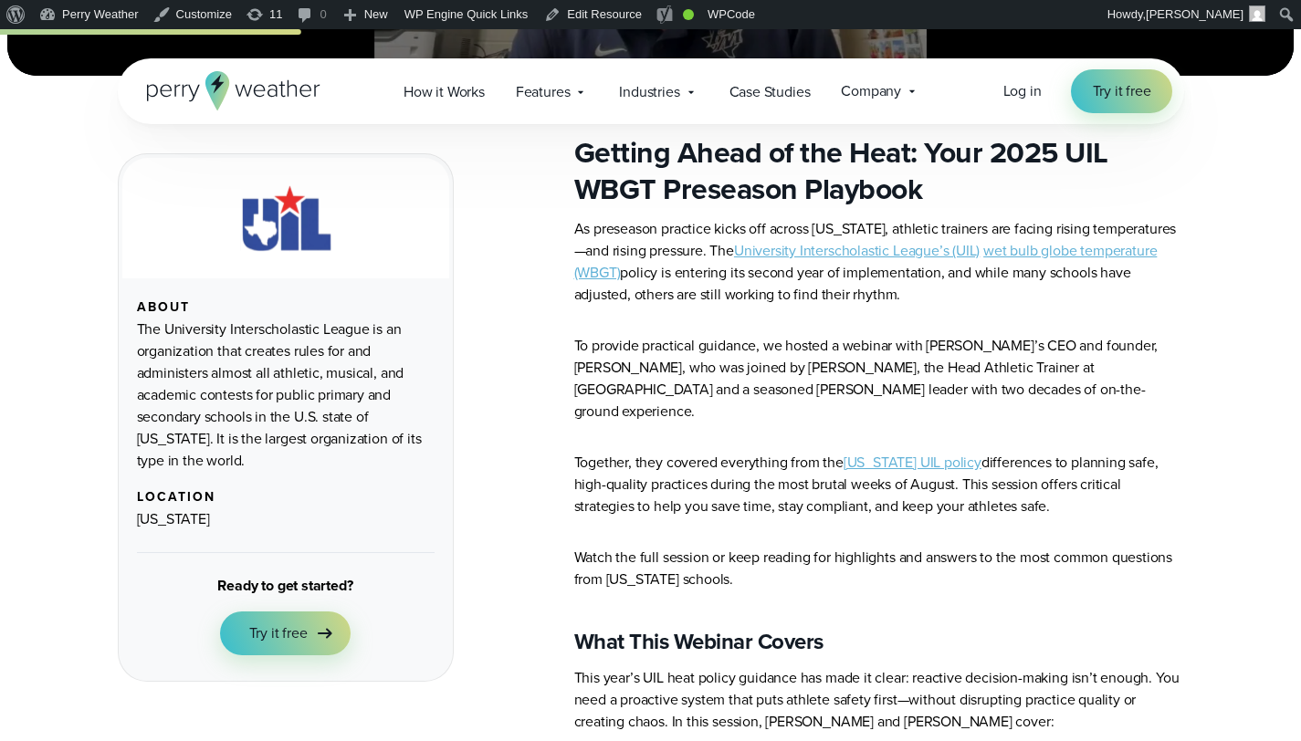
scroll to position [0, 0]
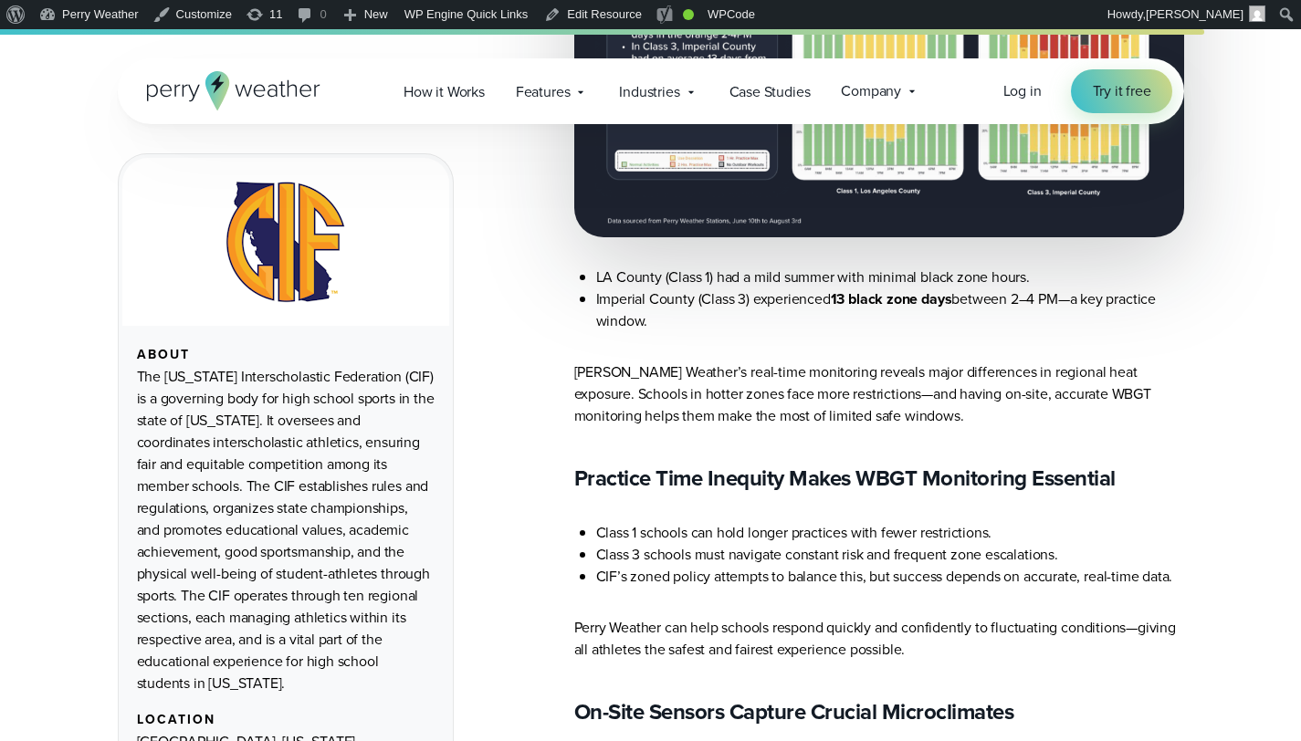
scroll to position [5941, 0]
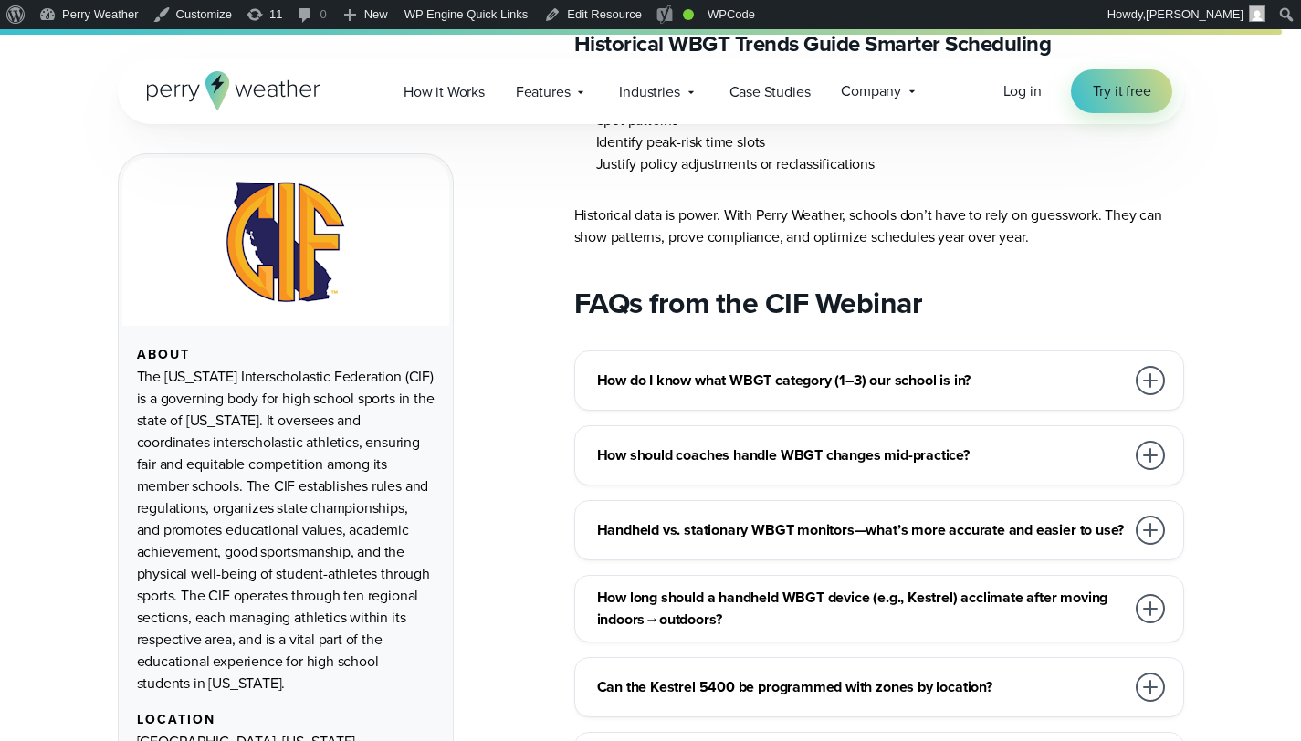
scroll to position [6808, 0]
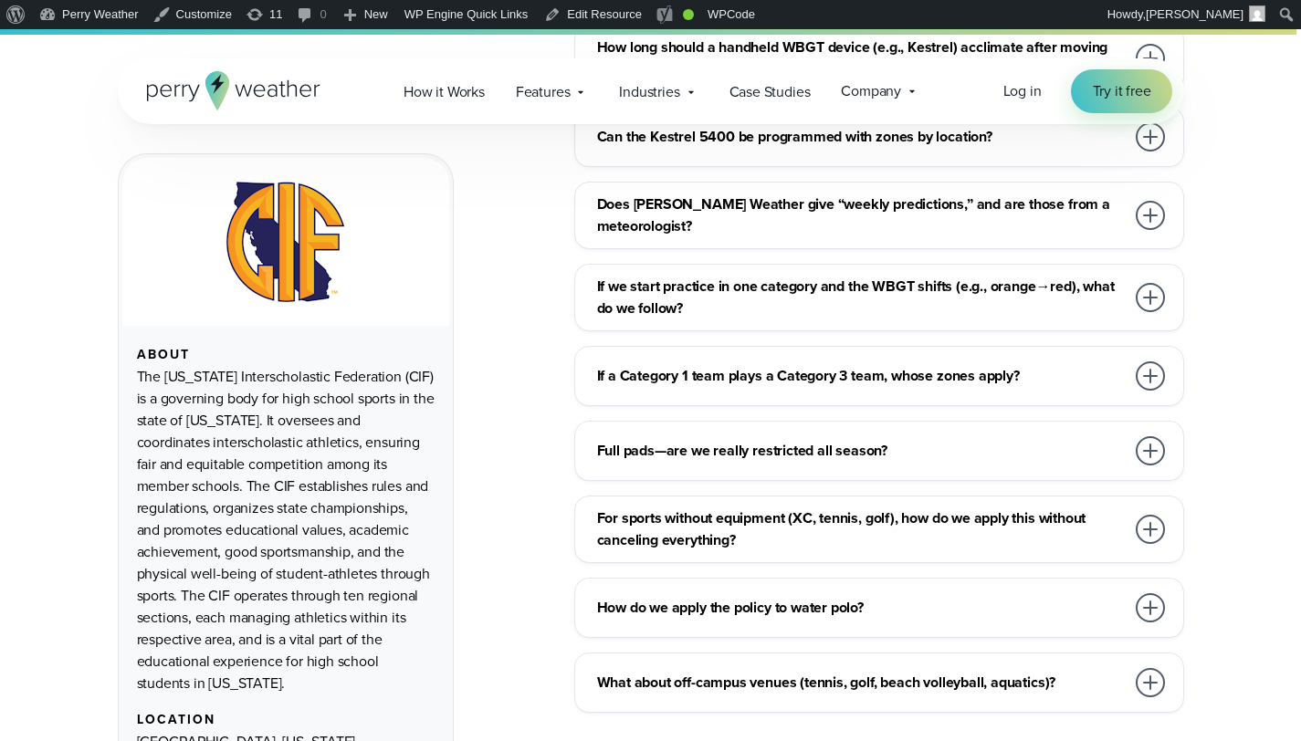
scroll to position [7308, 0]
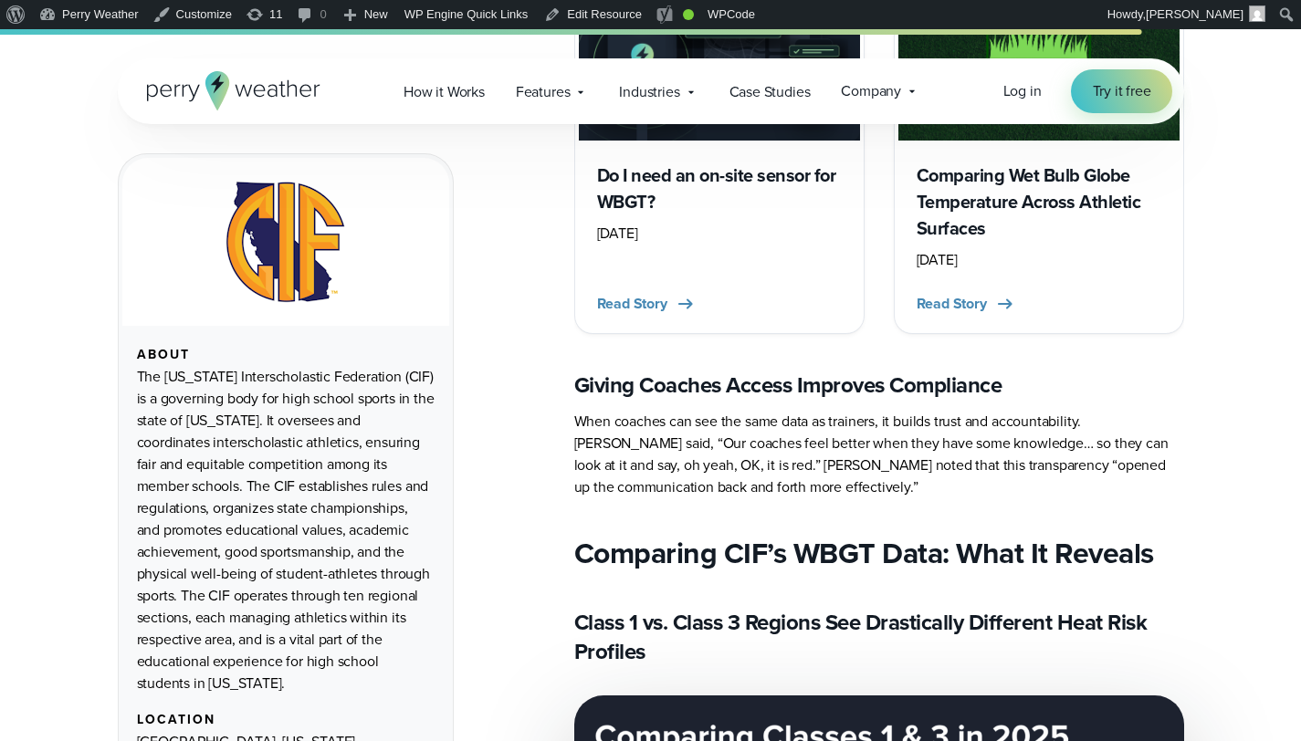
scroll to position [3424, 0]
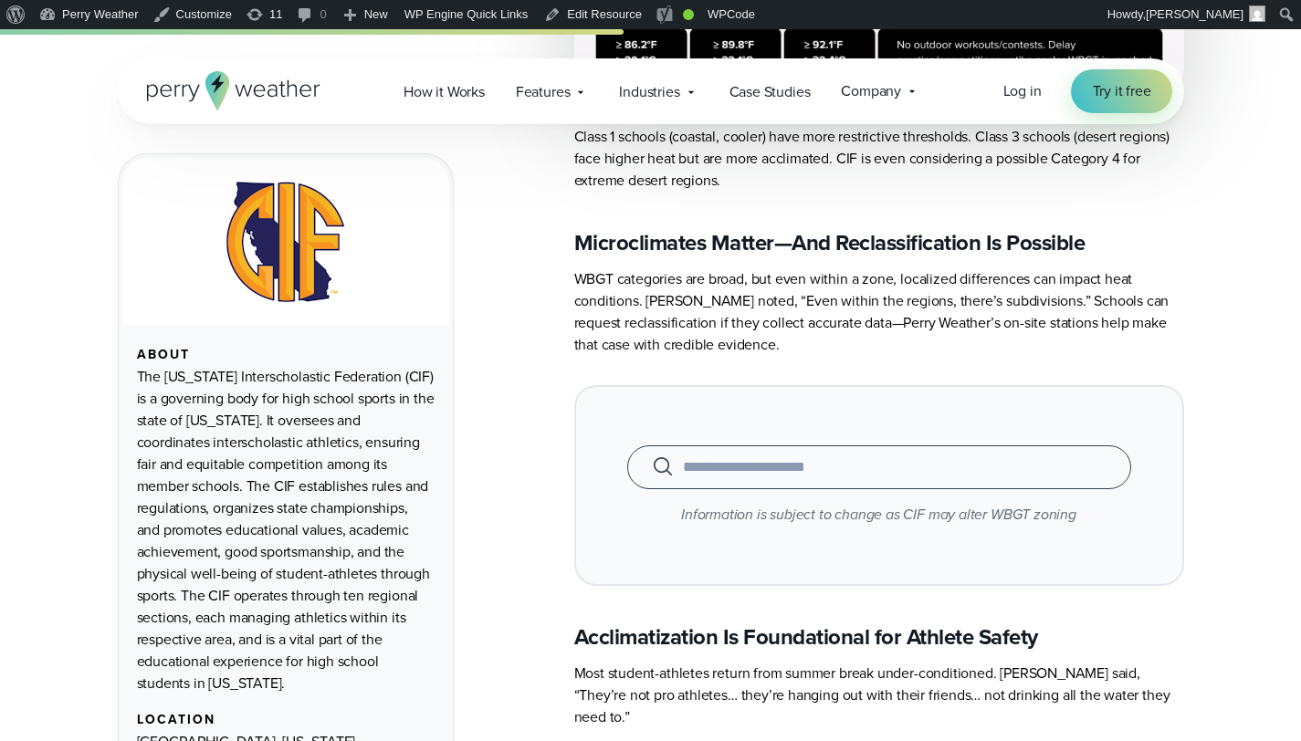
scroll to position [2156, 0]
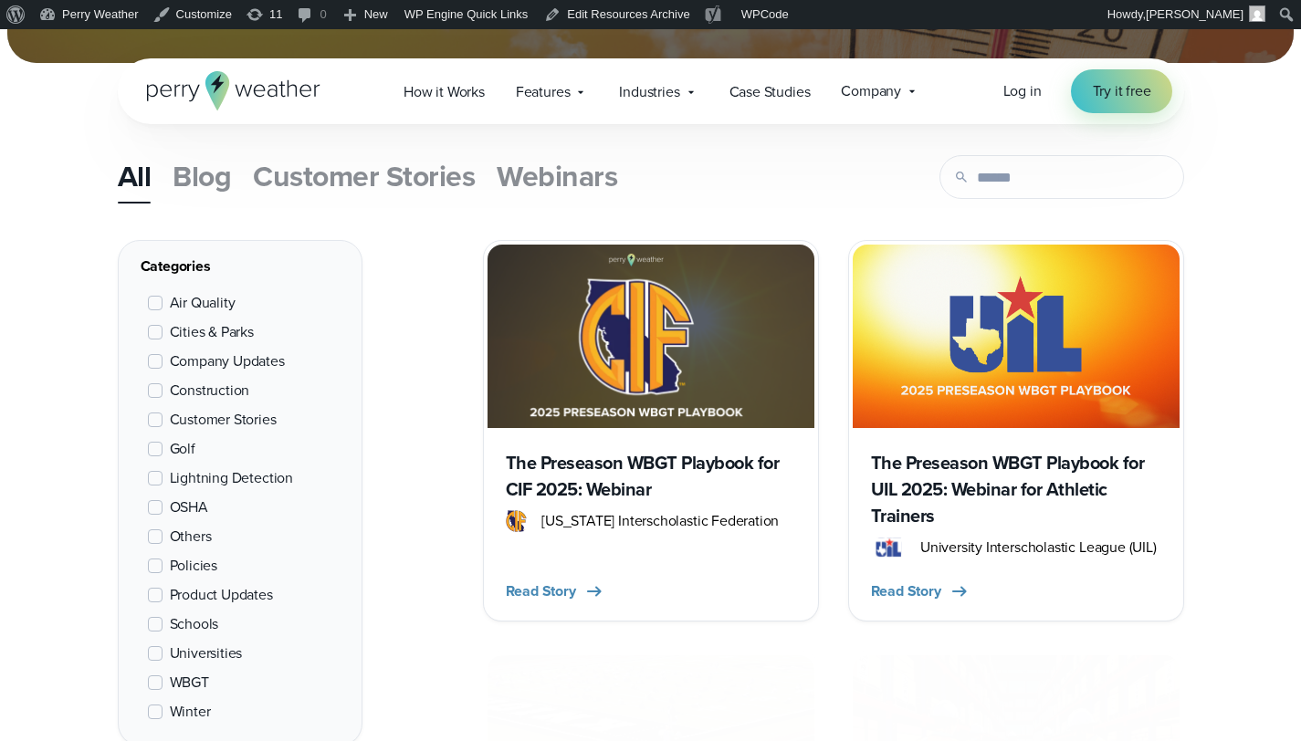
scroll to position [598, 0]
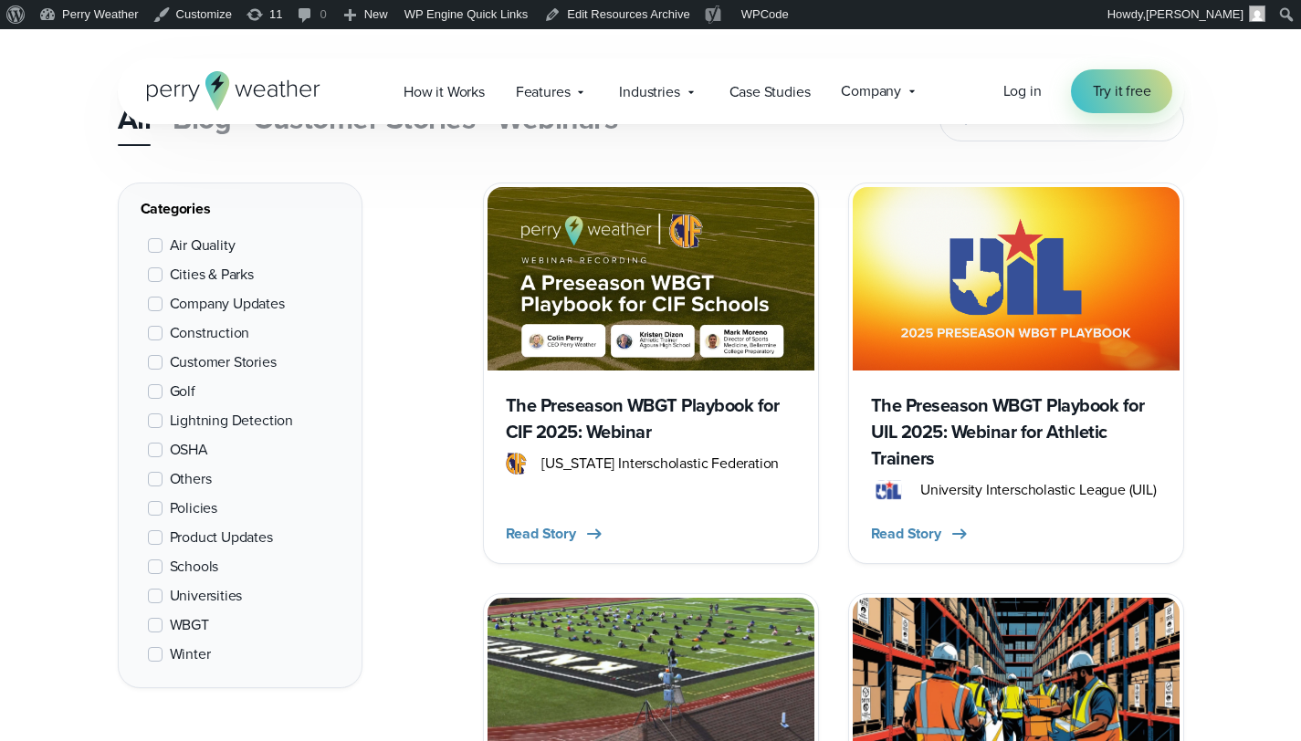
scroll to position [621, 0]
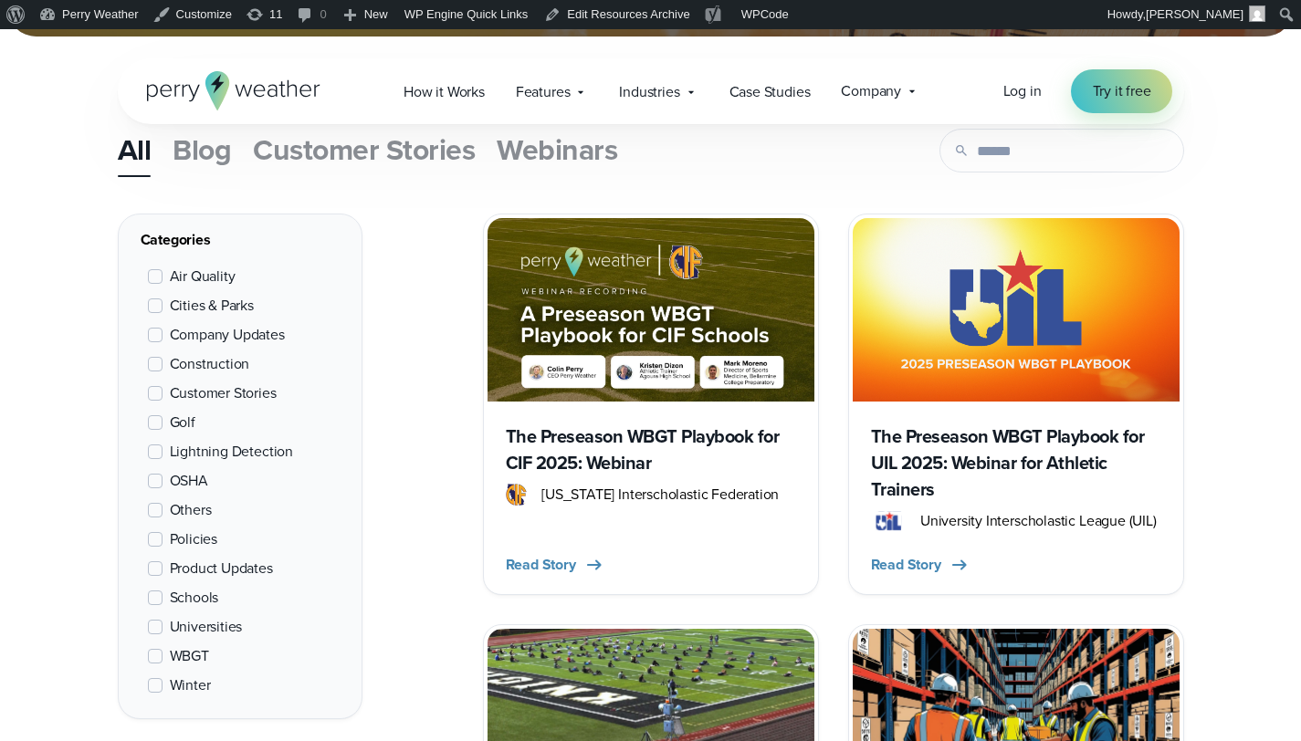
click at [703, 292] on img at bounding box center [651, 310] width 327 height 184
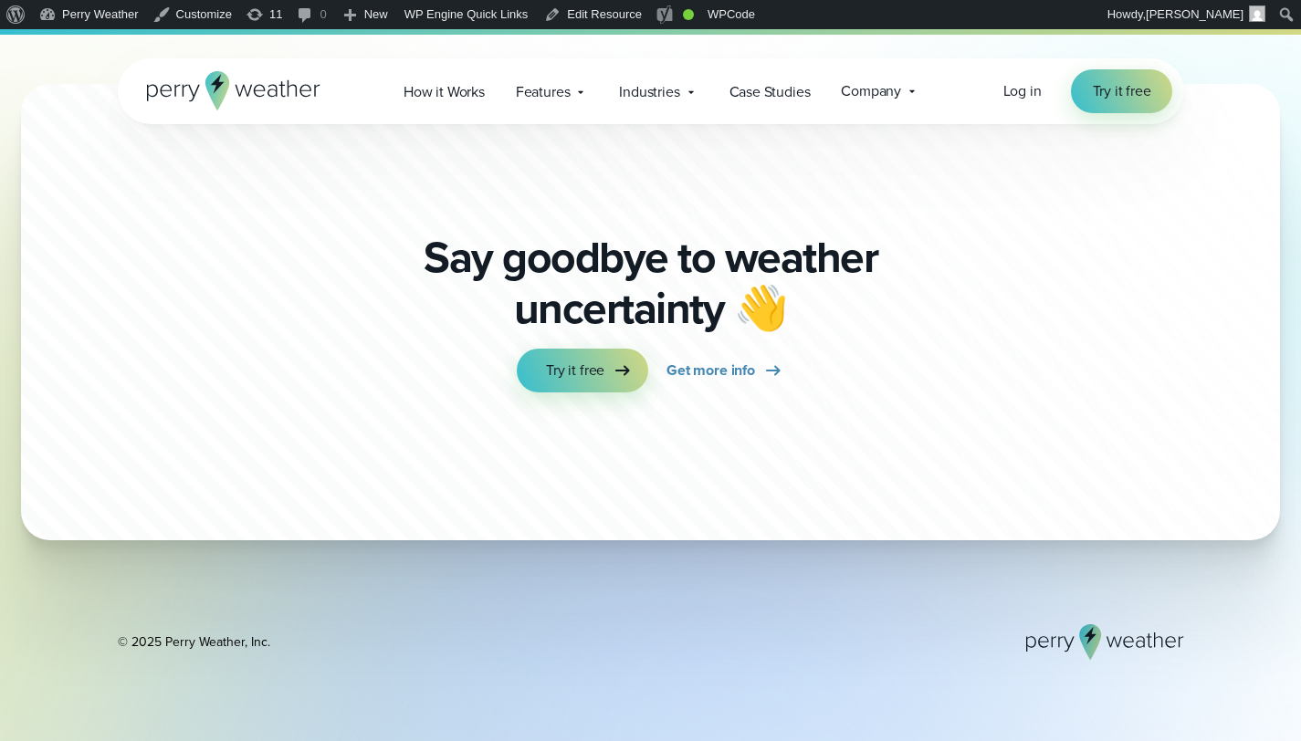
scroll to position [10039, 0]
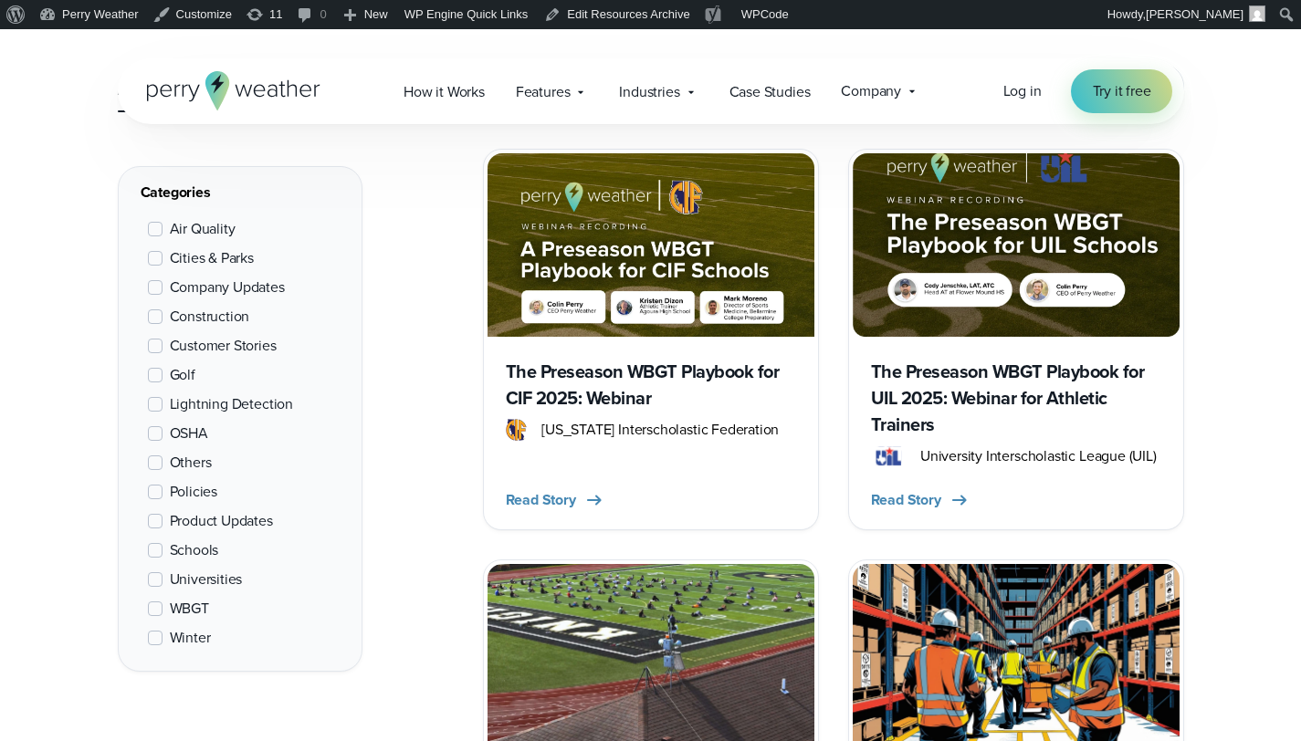
scroll to position [631, 0]
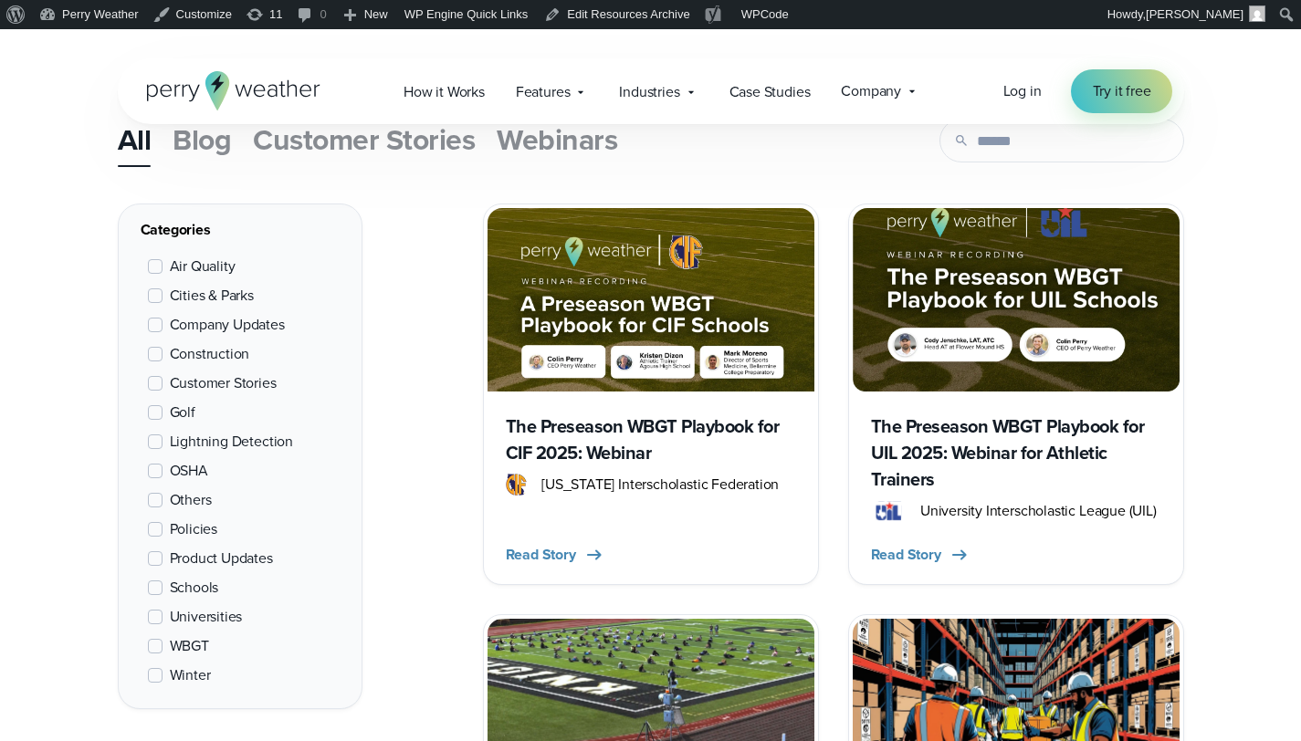
click at [1002, 442] on h3 "The Preseason WBGT Playbook for UIL 2025: Webinar for Athletic Trainers" at bounding box center [1016, 453] width 290 height 79
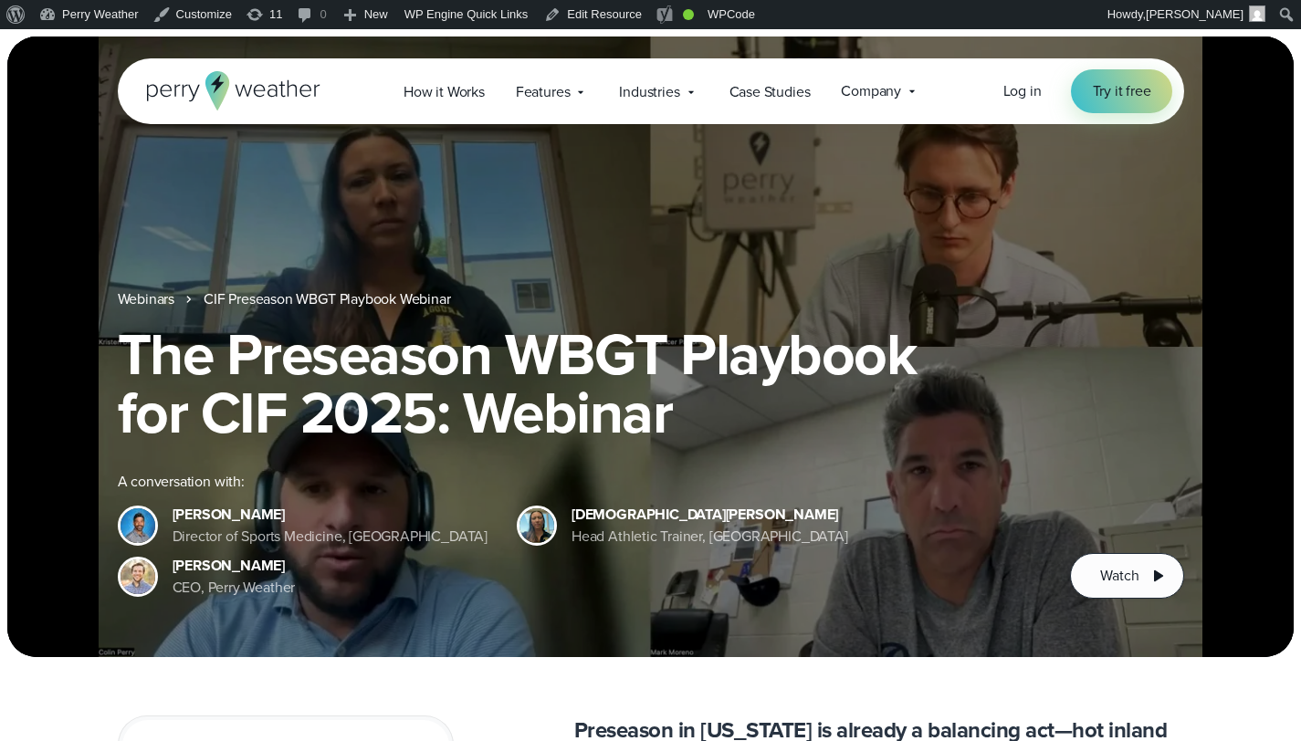
click at [405, 370] on h1 "The Preseason WBGT Playbook for CIF 2025: Webinar" at bounding box center [651, 383] width 1066 height 117
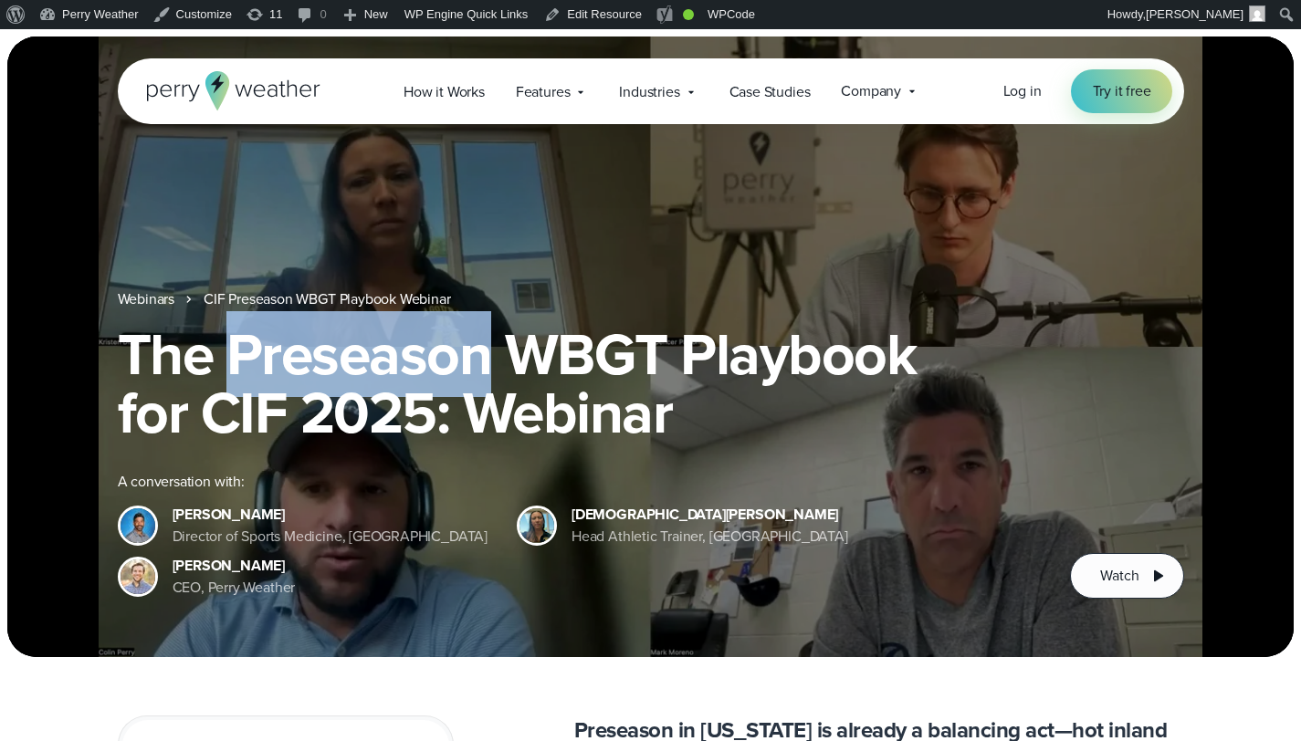
click at [405, 370] on h1 "The Preseason WBGT Playbook for CIF 2025: Webinar" at bounding box center [651, 383] width 1066 height 117
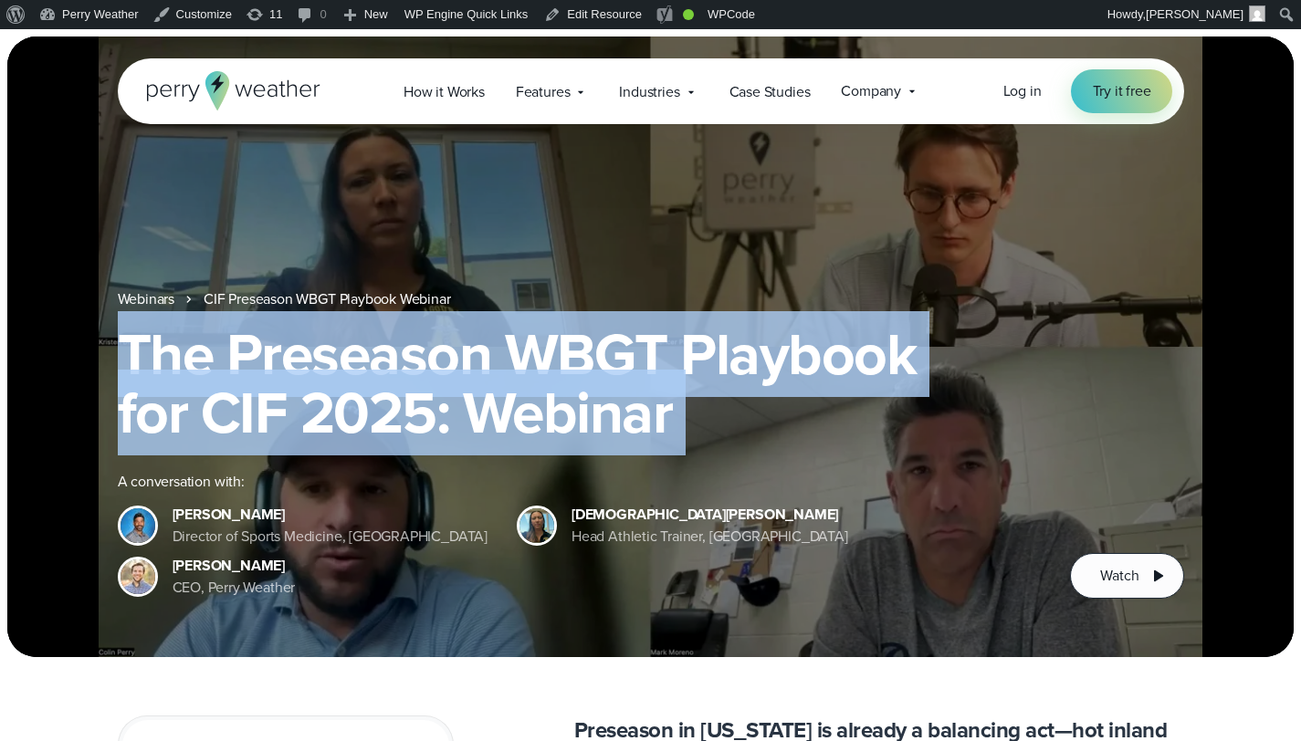
click at [405, 370] on h1 "The Preseason WBGT Playbook for CIF 2025: Webinar" at bounding box center [651, 383] width 1066 height 117
copy div "The Preseason WBGT Playbook for CIF 2025: Webinar"
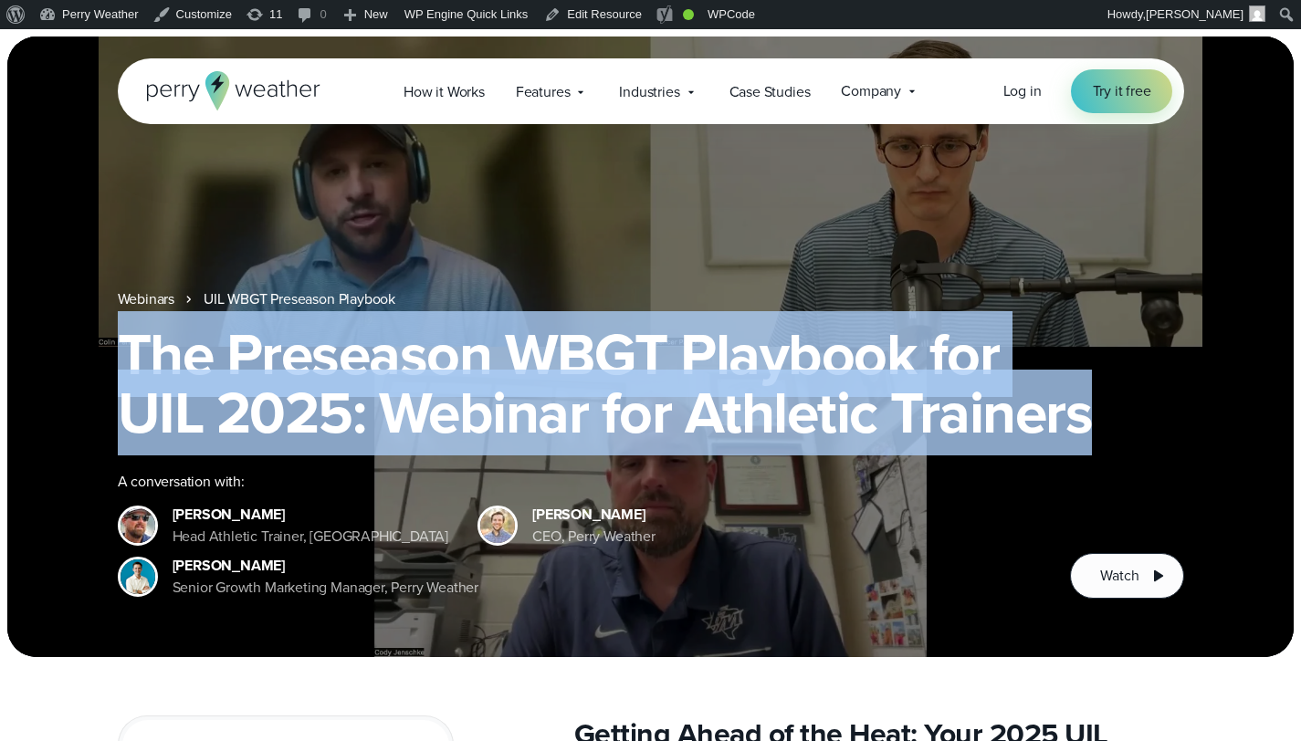
drag, startPoint x: 121, startPoint y: 350, endPoint x: 1115, endPoint y: 404, distance: 995.7
click at [1115, 404] on h1 "The Preseason WBGT Playbook for UIL 2025: Webinar for Athletic Trainers" at bounding box center [651, 383] width 1066 height 117
copy h1 "The Preseason WBGT Playbook for UIL 2025: Webinar for Athletic Trainers"
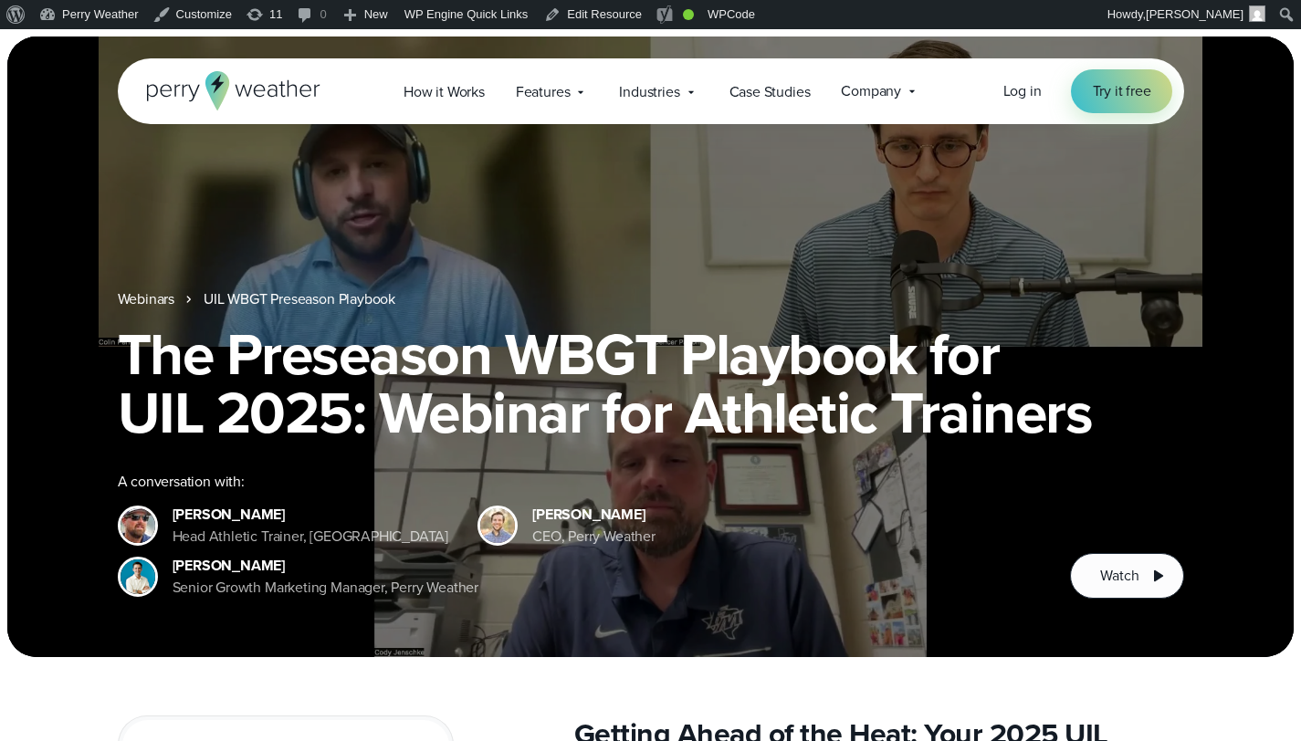
click at [167, 296] on link "Webinars" at bounding box center [147, 300] width 58 height 22
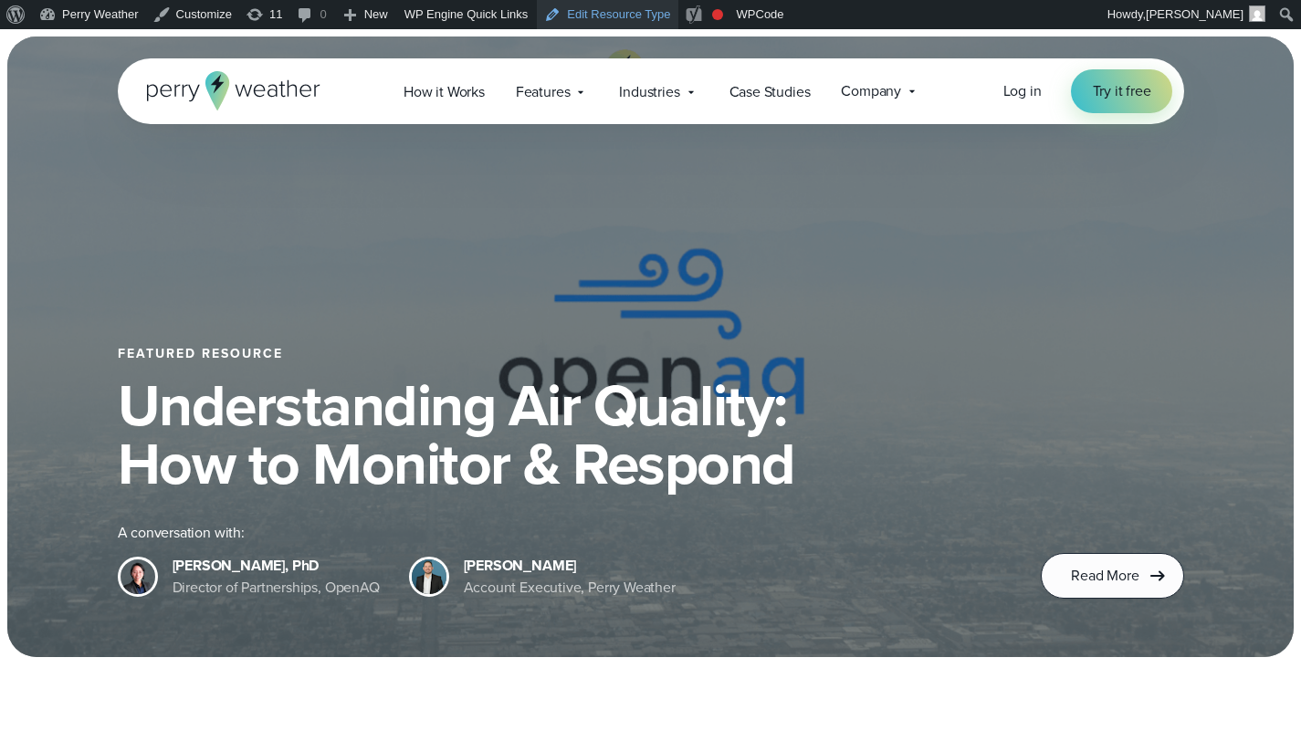
click at [617, 11] on link "Edit Resource Type" at bounding box center [607, 14] width 141 height 29
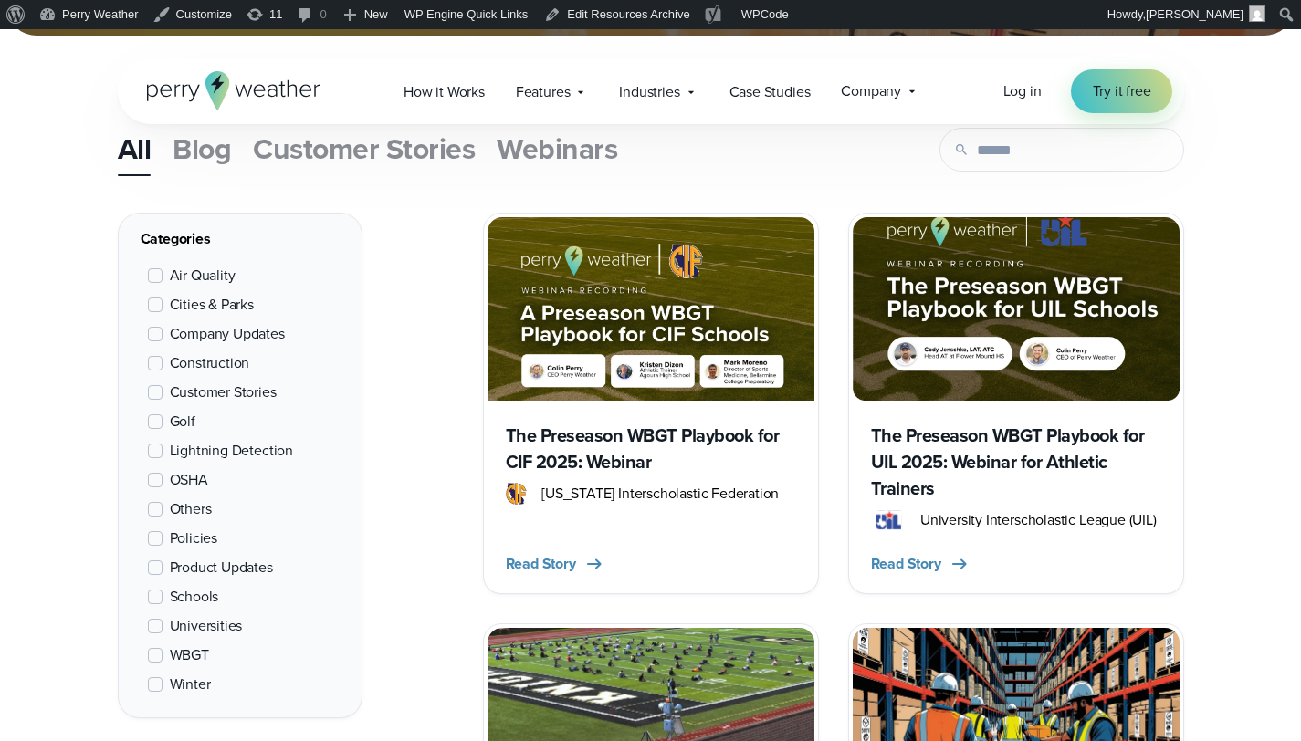
scroll to position [442, 0]
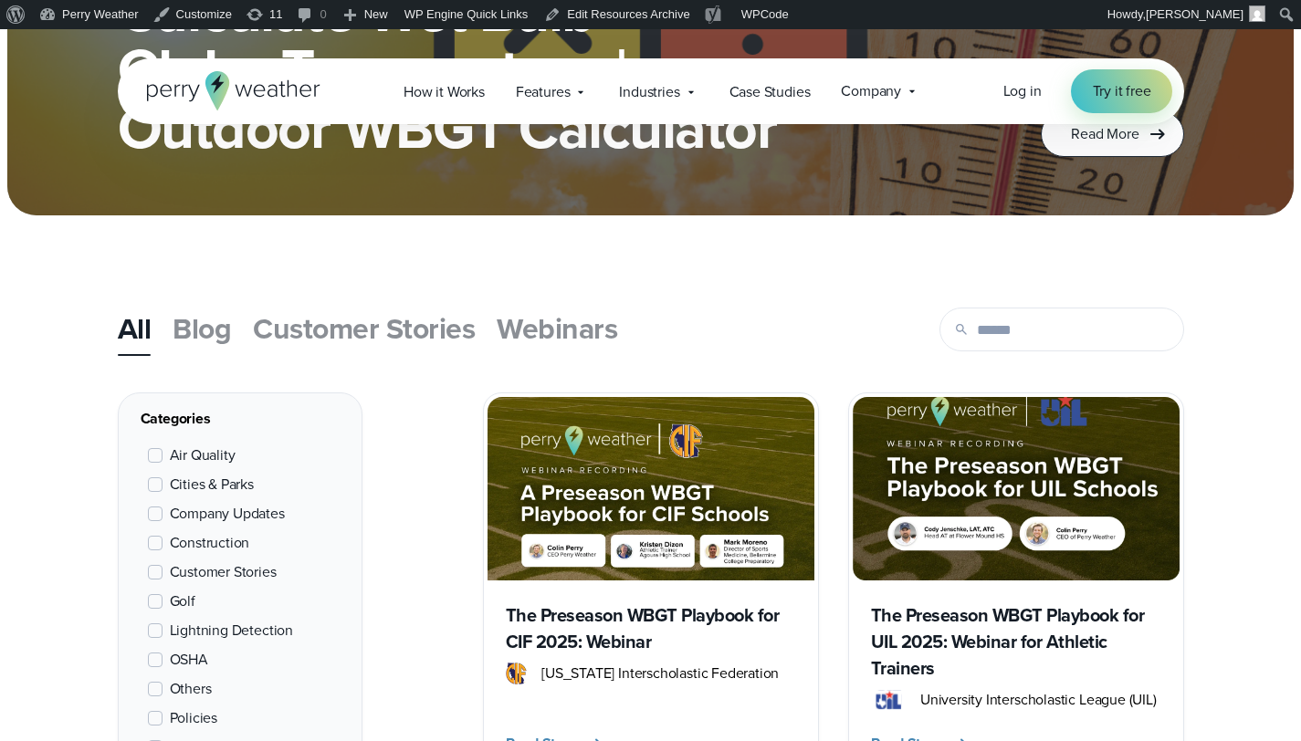
click at [586, 321] on span "Webinars" at bounding box center [557, 329] width 121 height 44
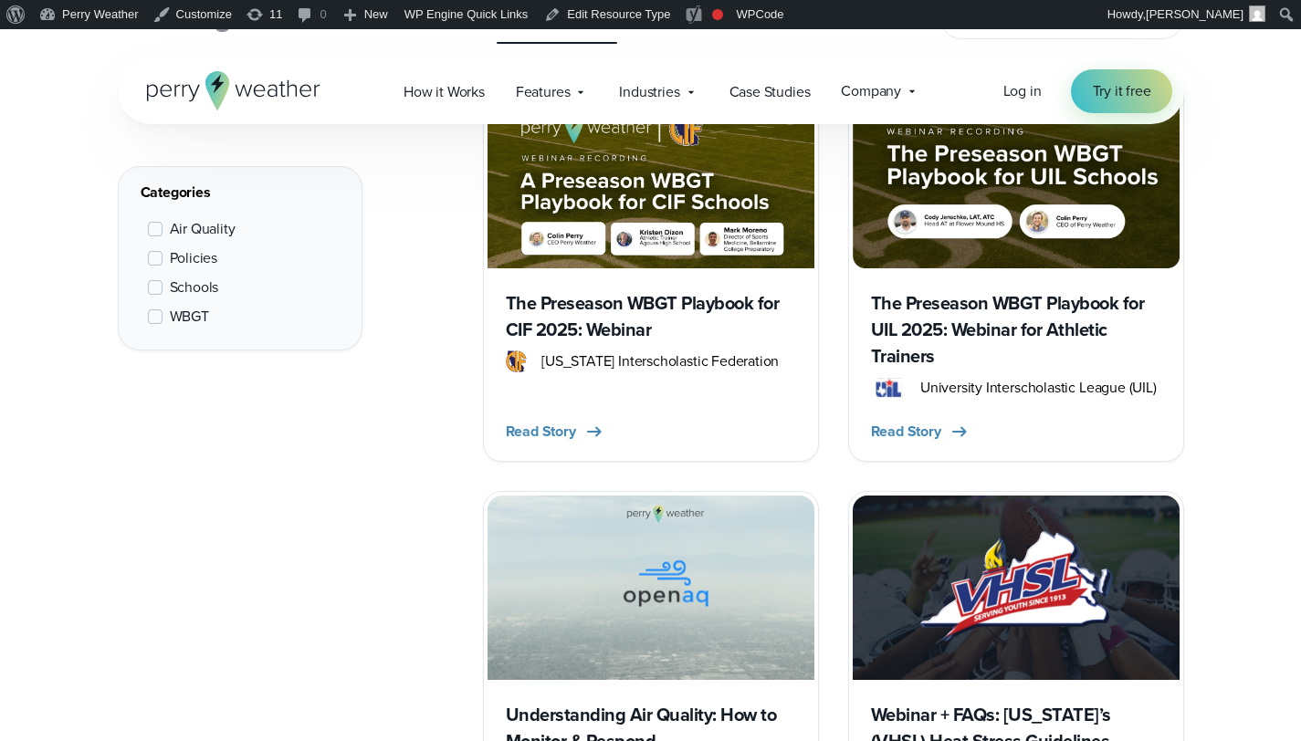
scroll to position [754, 0]
